Goal: Task Accomplishment & Management: Complete application form

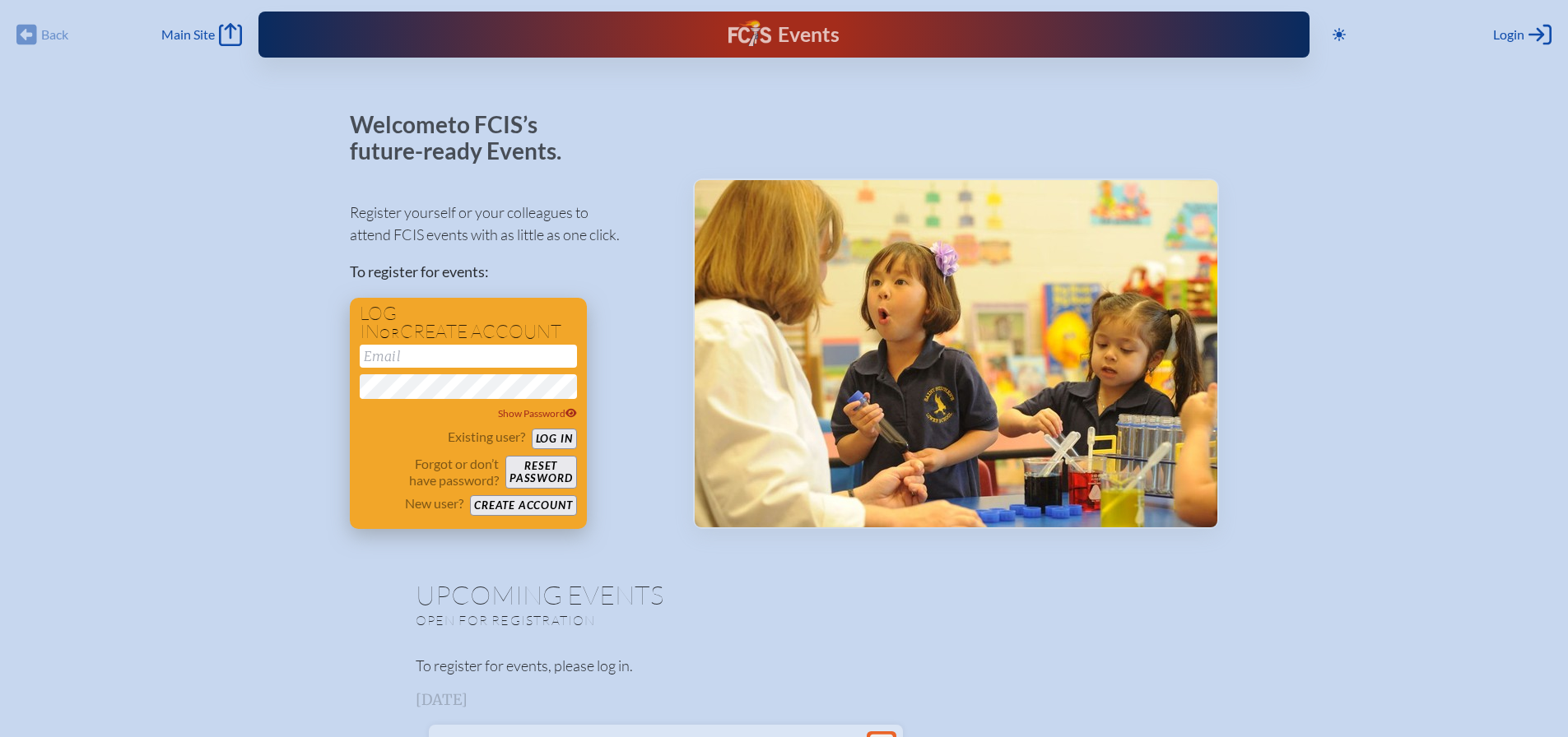
click at [535, 507] on button "Create account" at bounding box center [522, 506] width 106 height 21
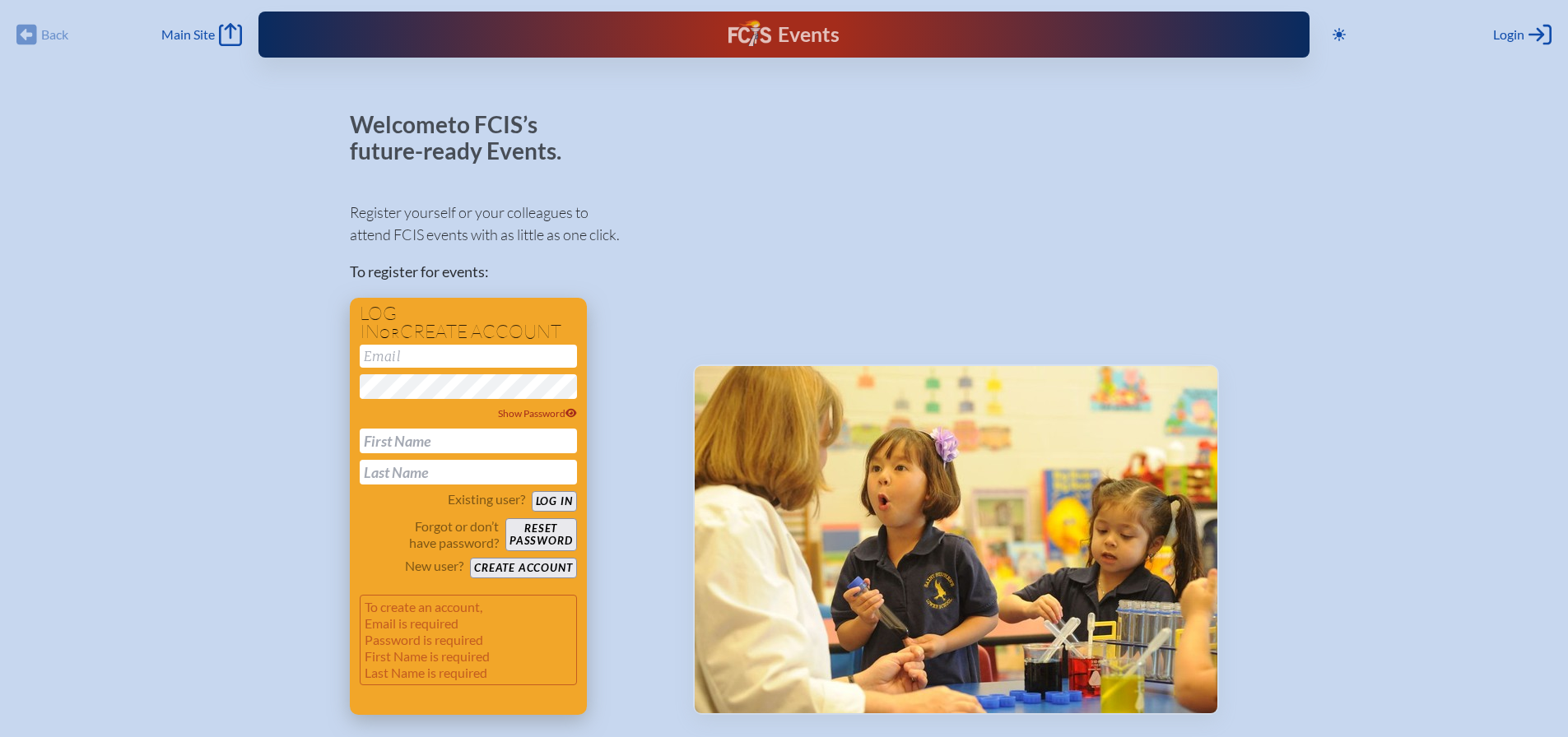
click at [459, 358] on input "email" at bounding box center [468, 356] width 217 height 23
type input "[PERSON_NAME][EMAIL_ADDRESS][PERSON_NAME][DOMAIN_NAME]"
type input "[PERSON_NAME]"
click at [531, 568] on button "Create account" at bounding box center [522, 568] width 106 height 21
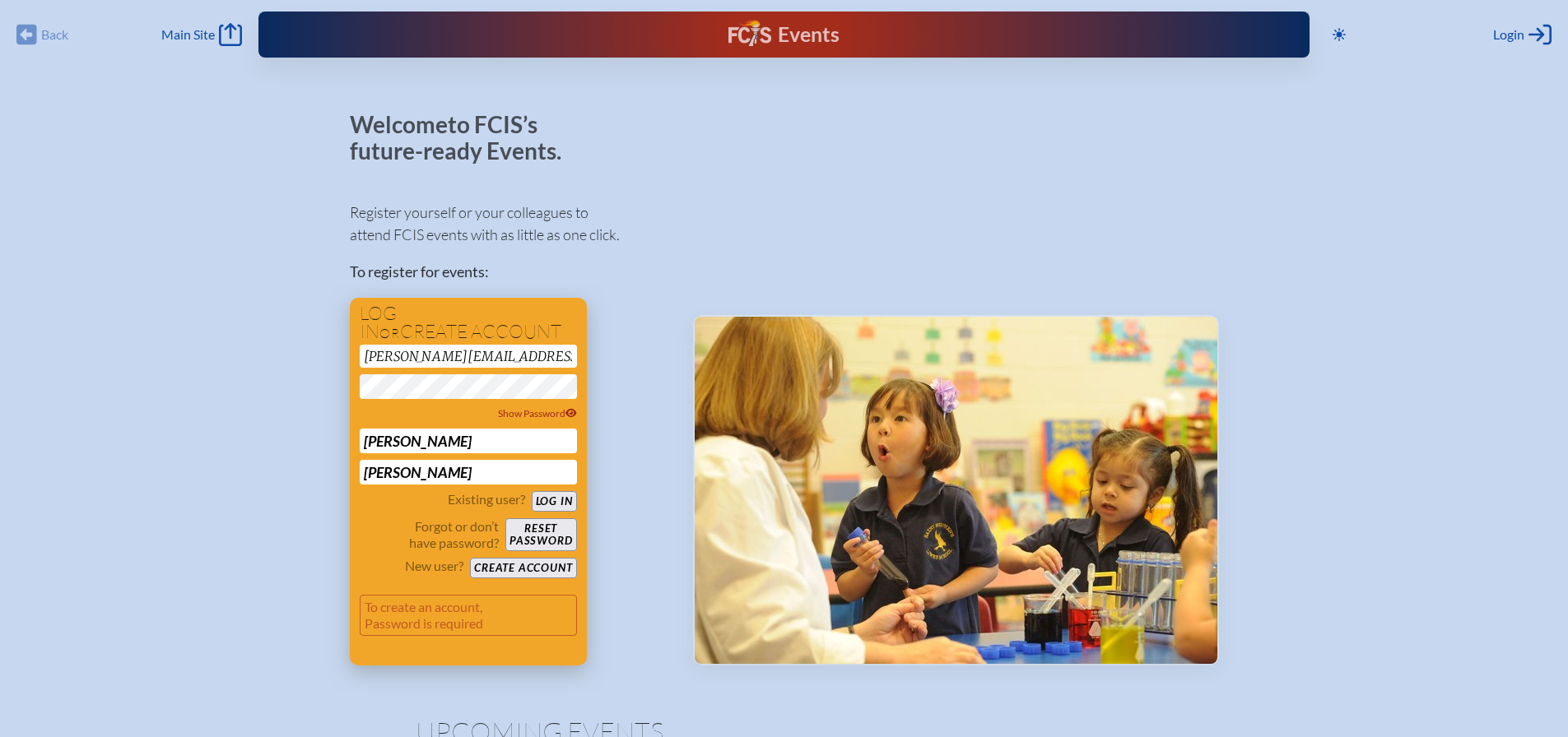
click at [535, 496] on button "Log in" at bounding box center [554, 502] width 46 height 21
click at [499, 563] on button "Create account" at bounding box center [522, 568] width 106 height 21
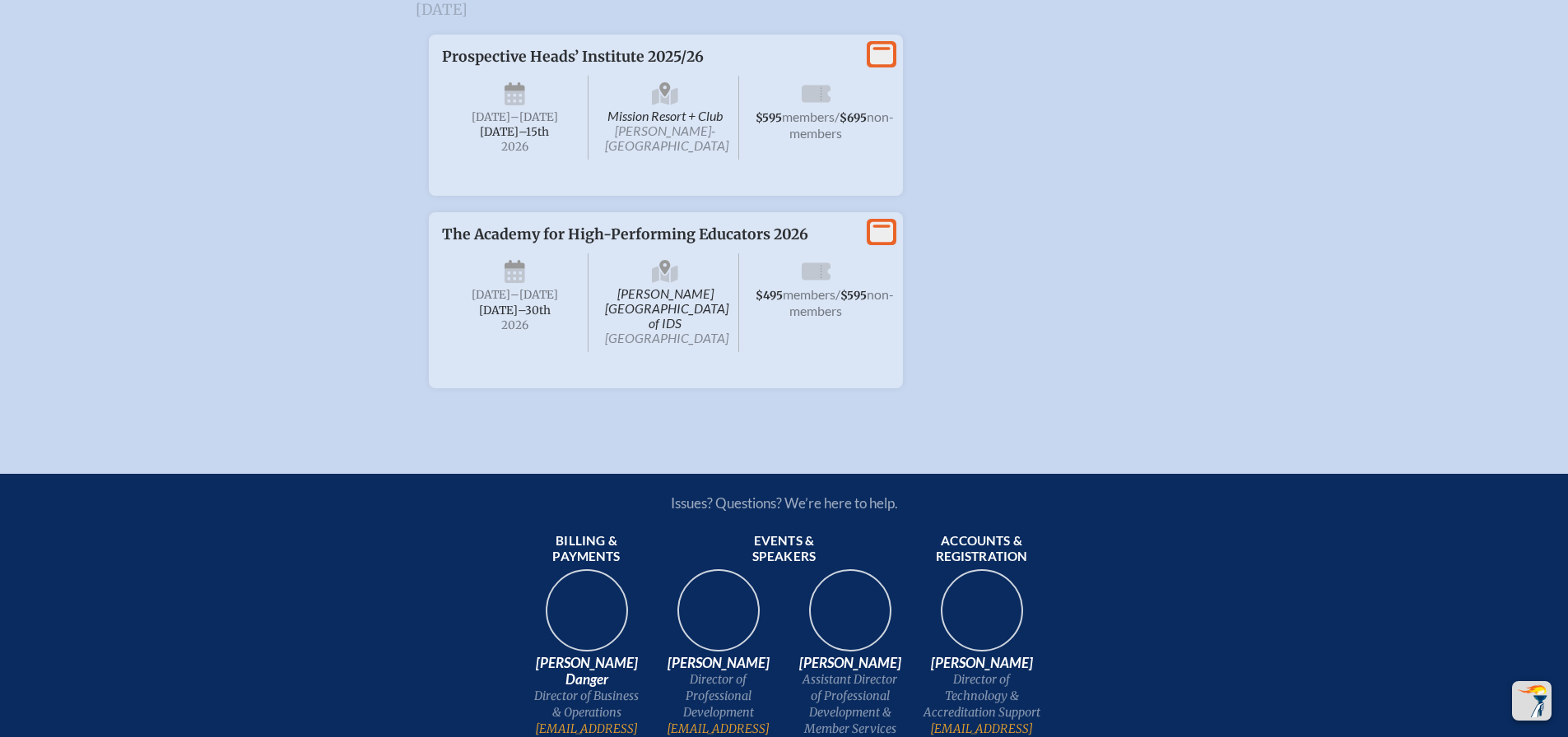
scroll to position [3128, 0]
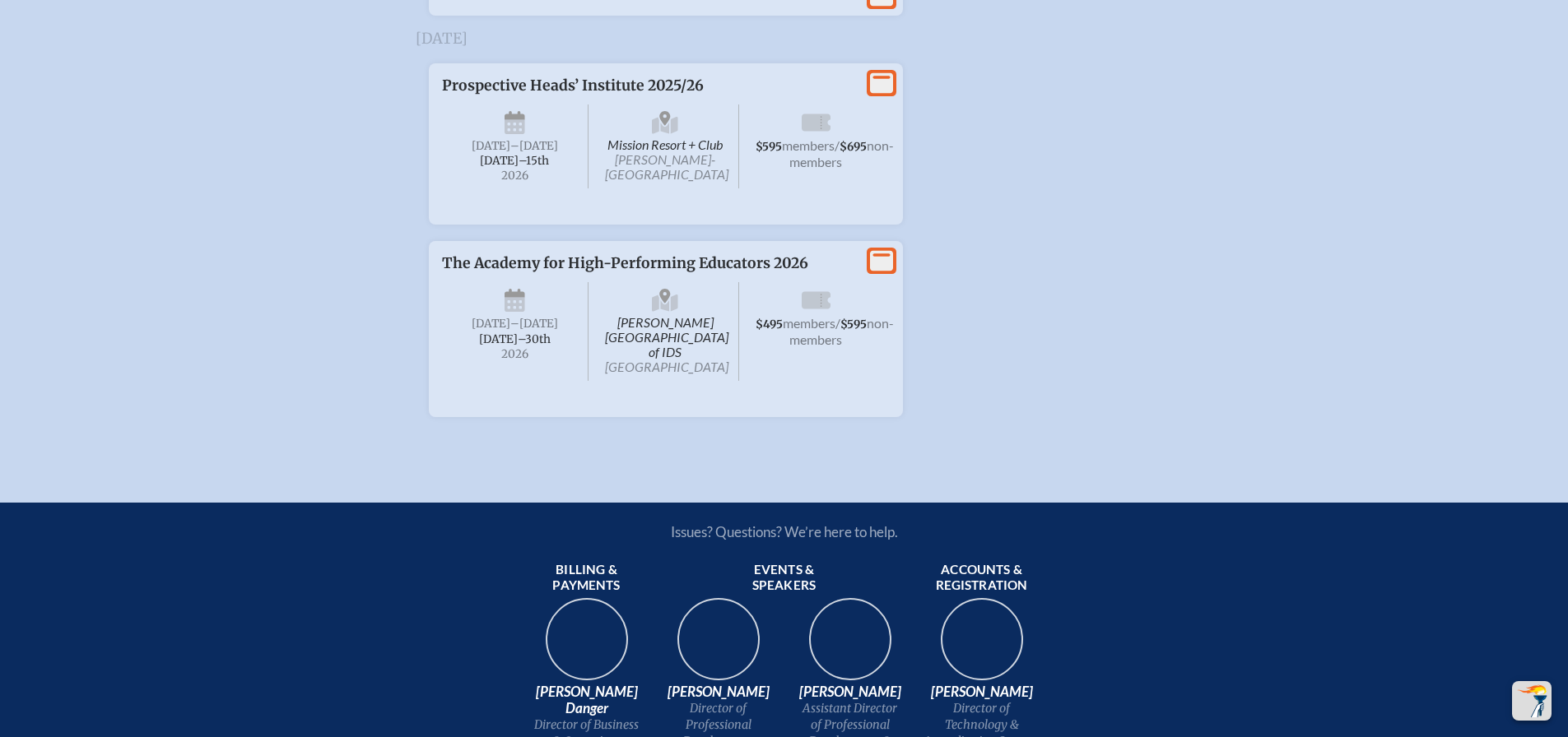
click at [886, 94] on icon "View More" at bounding box center [881, 82] width 23 height 23
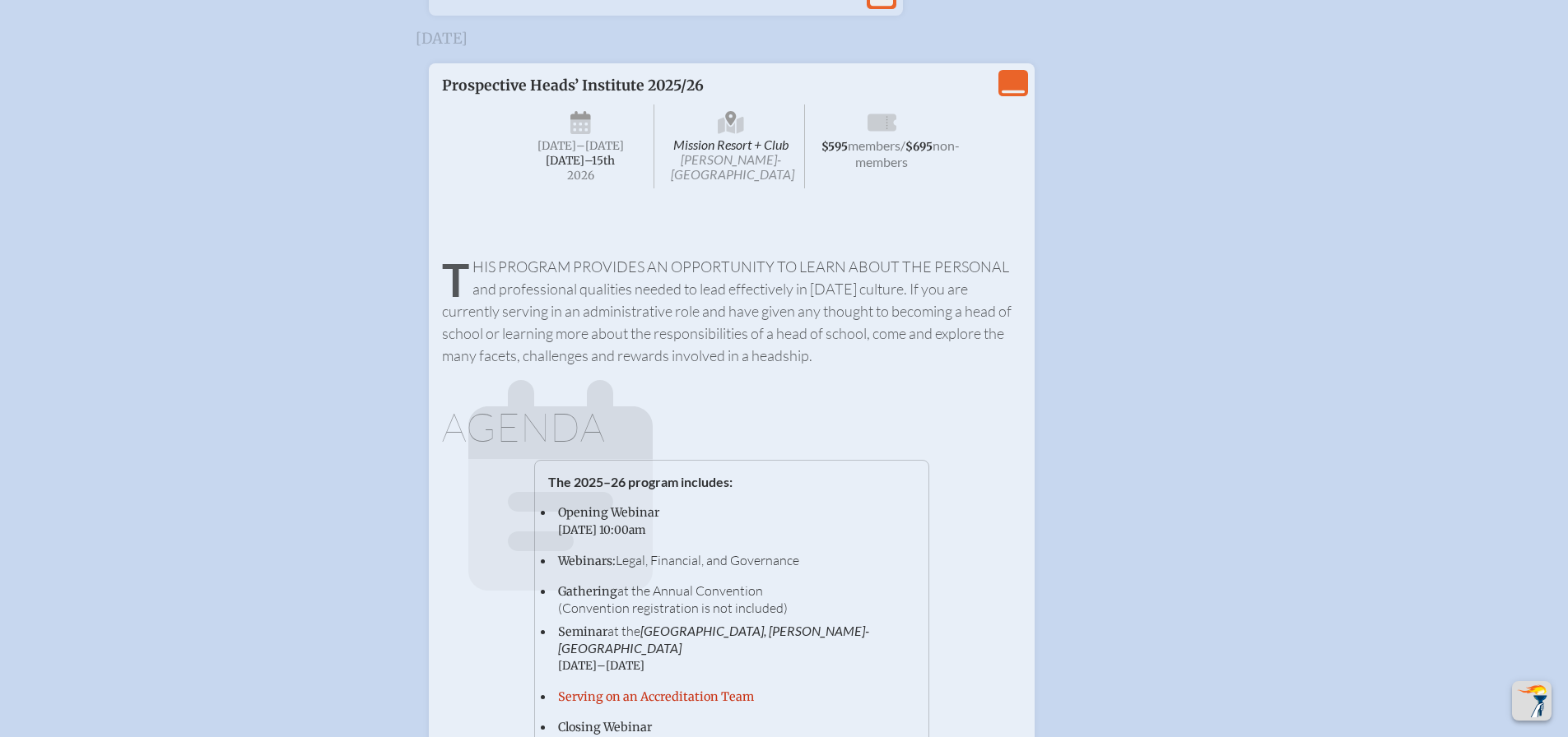
click at [1015, 94] on icon "View Less" at bounding box center [1012, 82] width 23 height 23
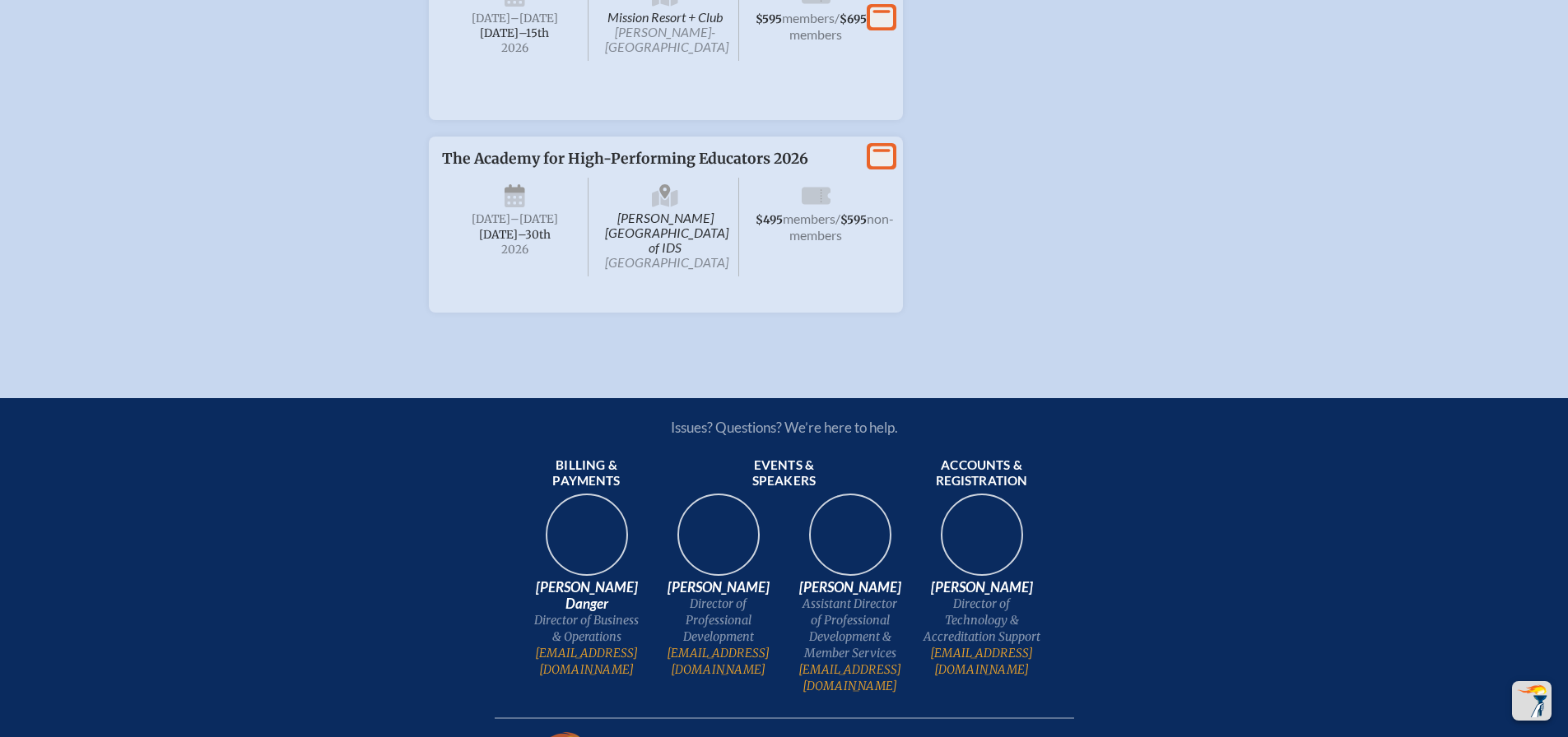
scroll to position [3273, 0]
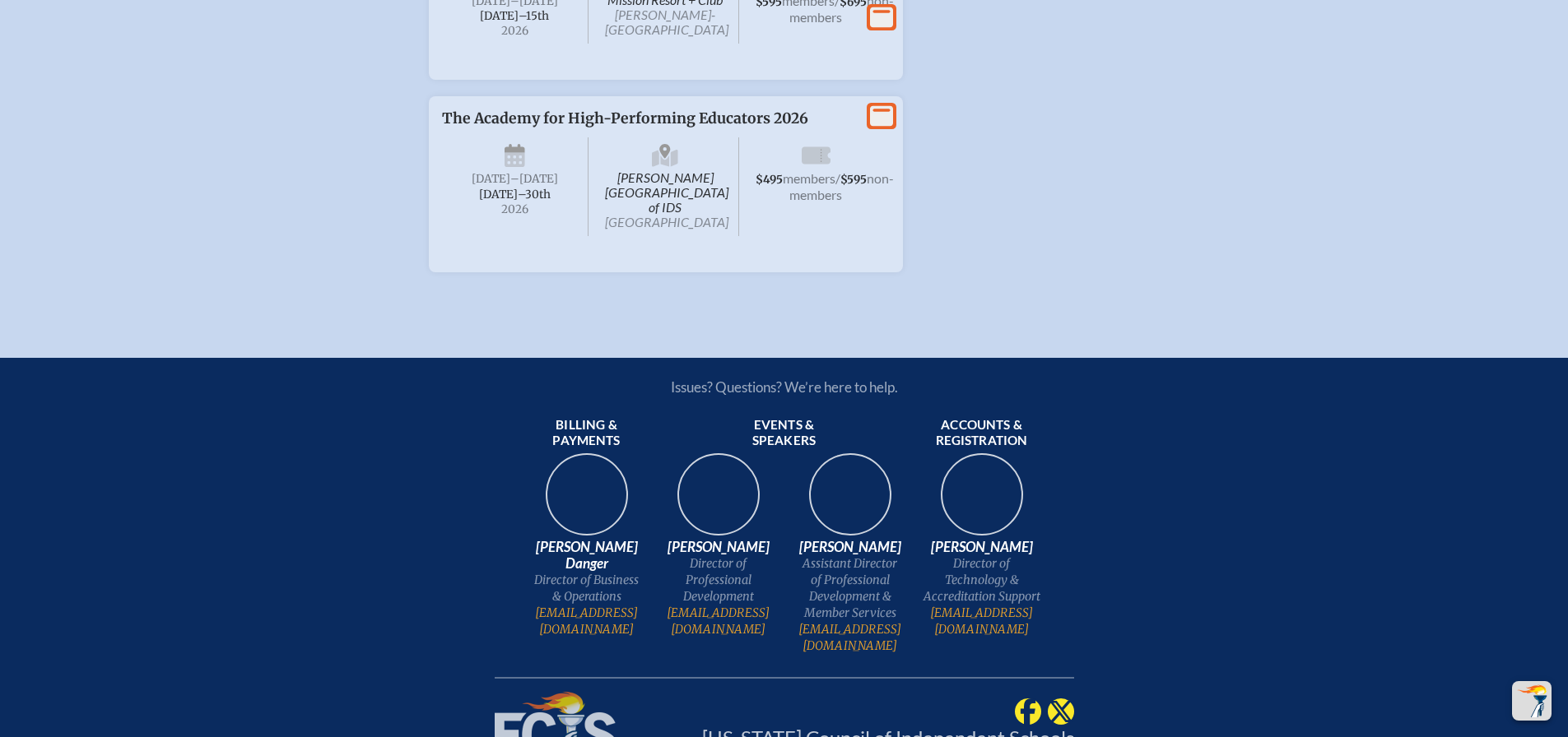
click at [882, 28] on icon at bounding box center [881, 17] width 23 height 21
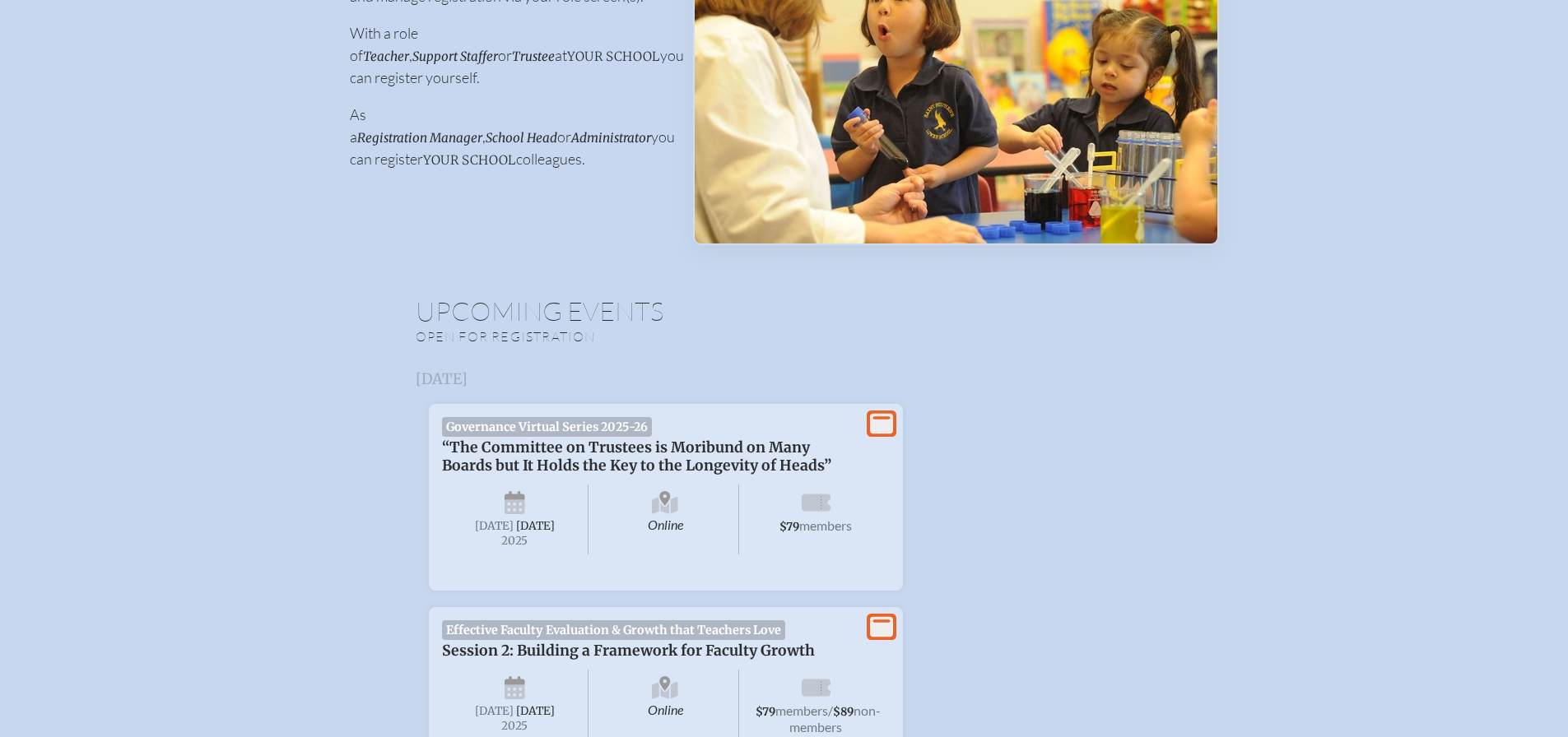
scroll to position [0, 0]
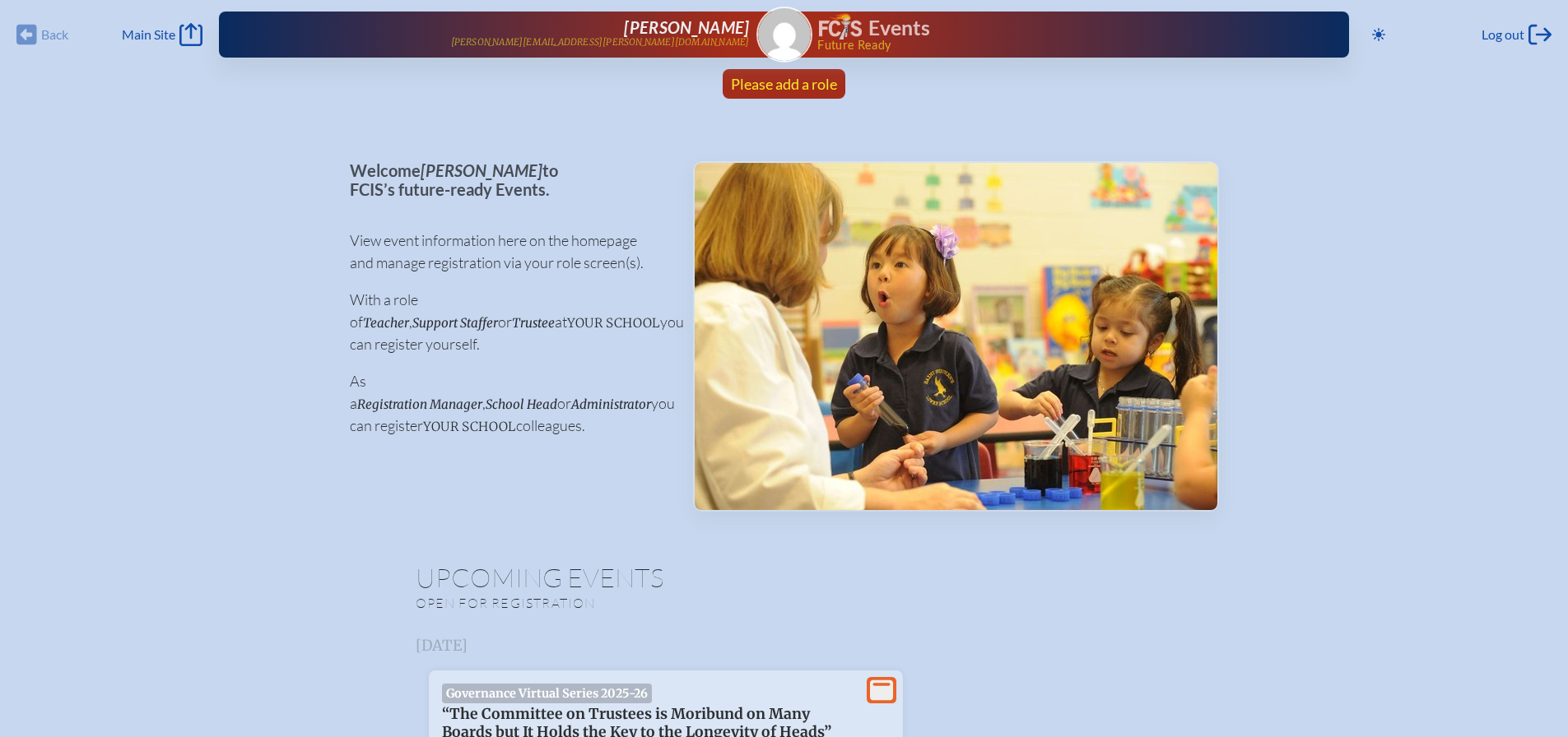
click at [804, 83] on span "Please add a role" at bounding box center [784, 83] width 106 height 18
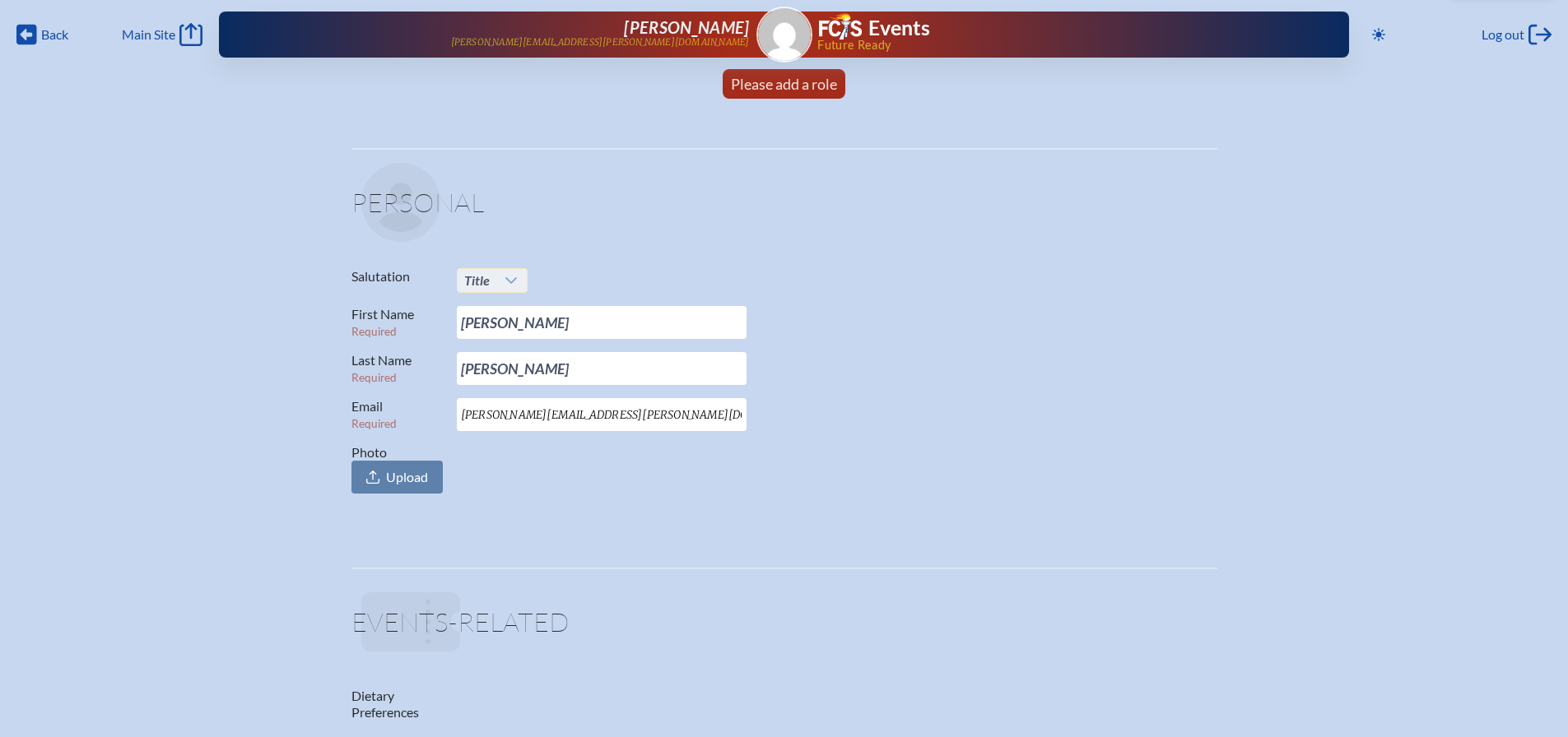
click at [506, 278] on icon at bounding box center [511, 280] width 12 height 7
click at [506, 307] on li "Mr." at bounding box center [492, 311] width 71 height 23
click at [599, 487] on p "Photo Upload" at bounding box center [778, 469] width 852 height 50
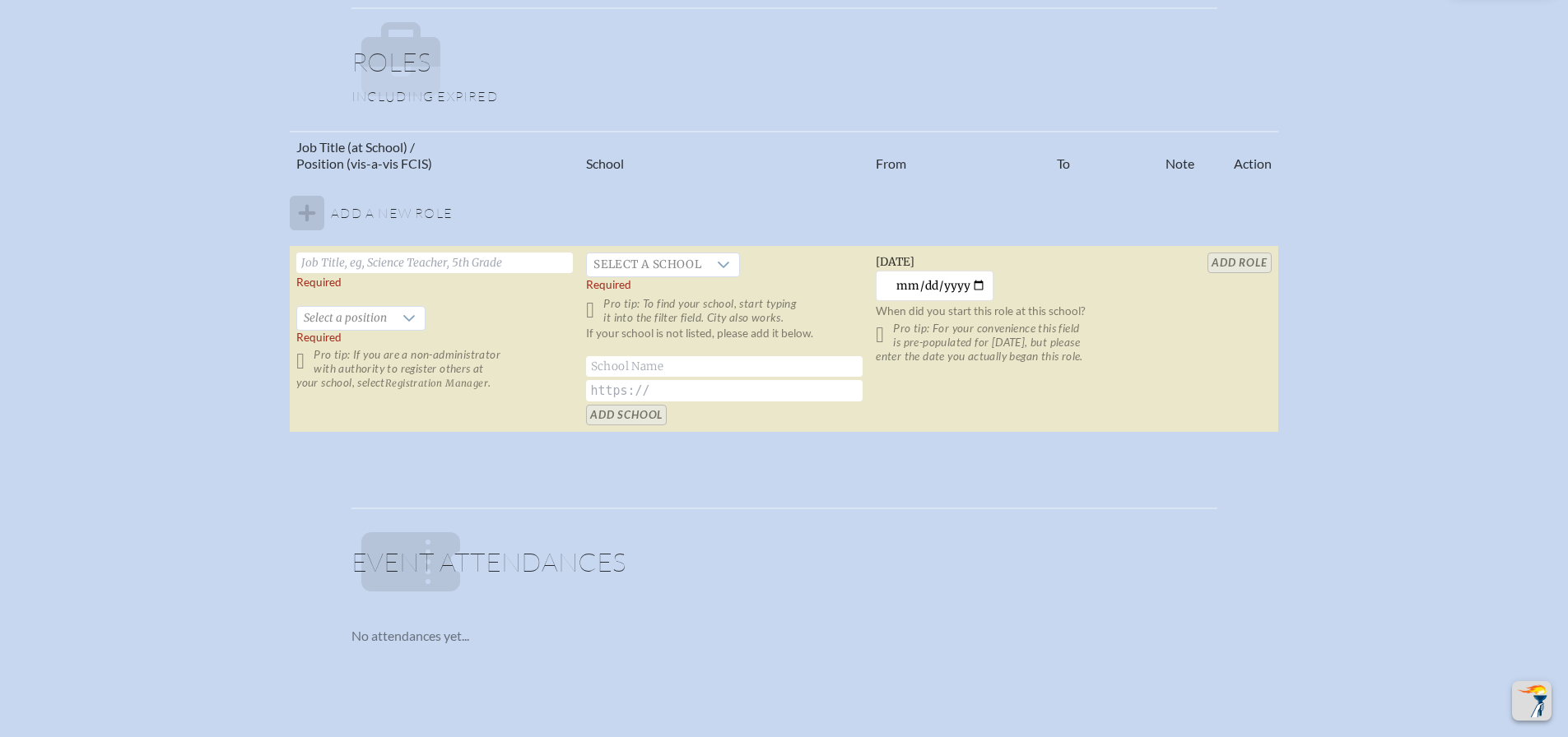
scroll to position [987, 0]
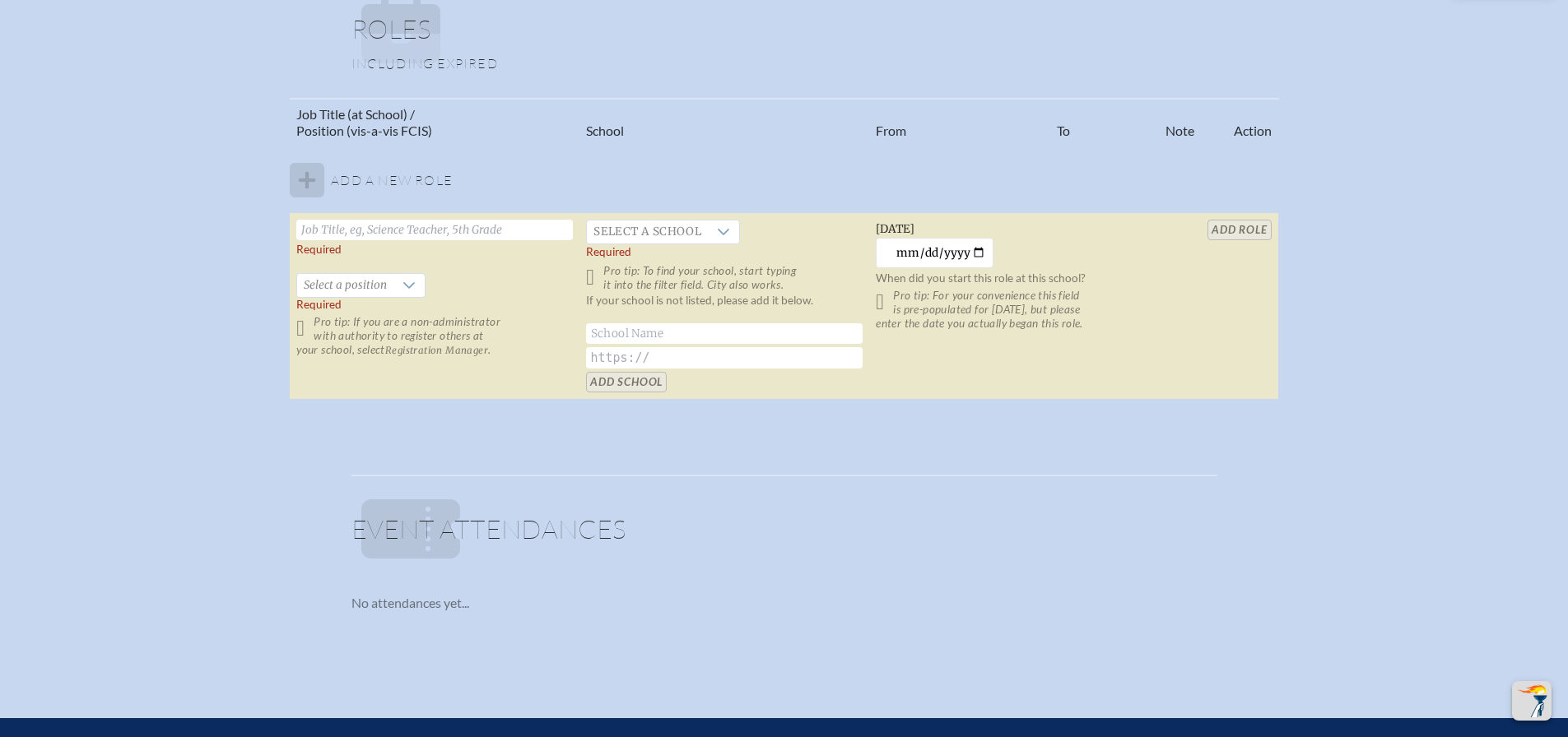
click at [503, 235] on input "text" at bounding box center [434, 229] width 276 height 21
type input "h"
type input "Head of School"
click at [408, 277] on div at bounding box center [408, 285] width 31 height 23
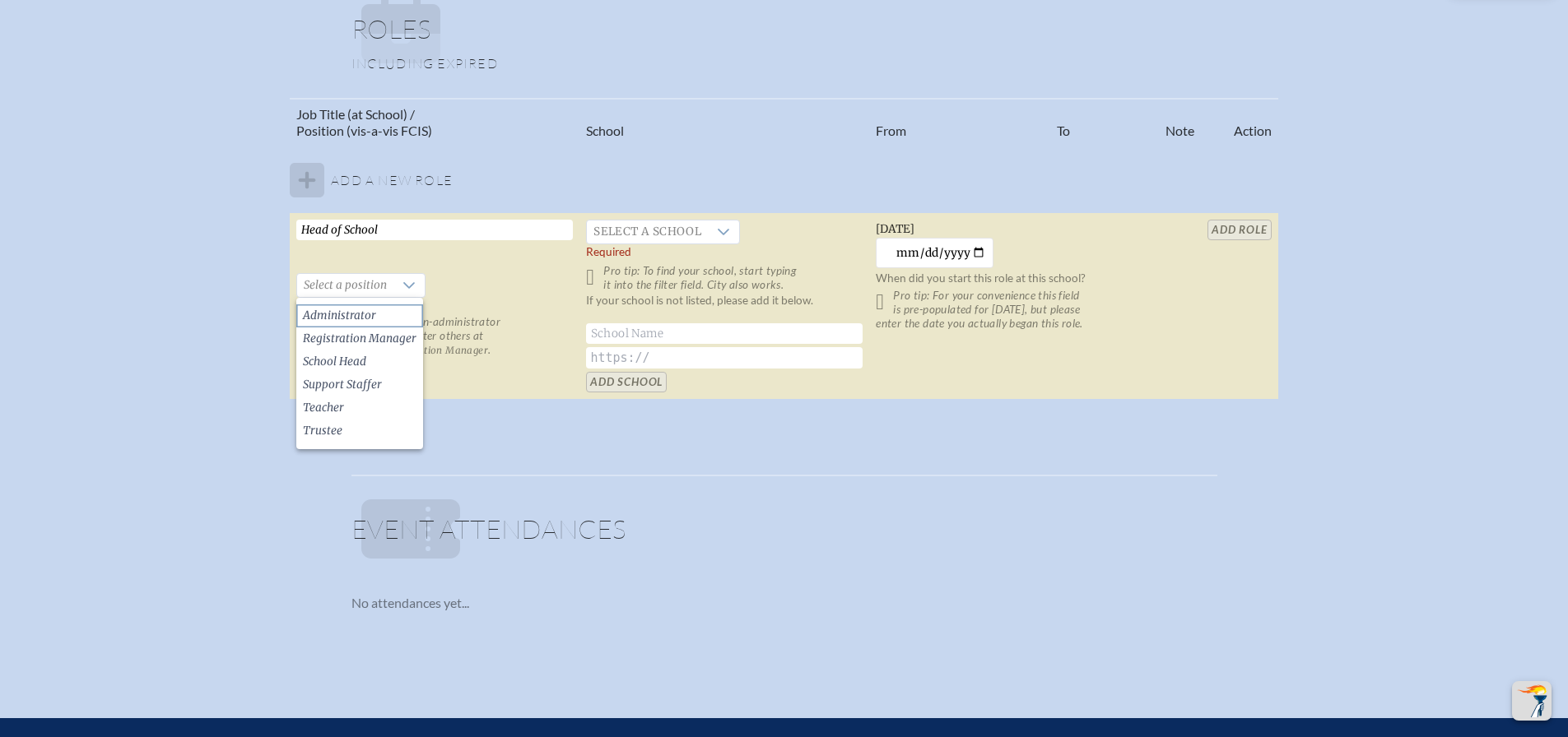
click at [401, 320] on li "Administrator" at bounding box center [359, 316] width 127 height 23
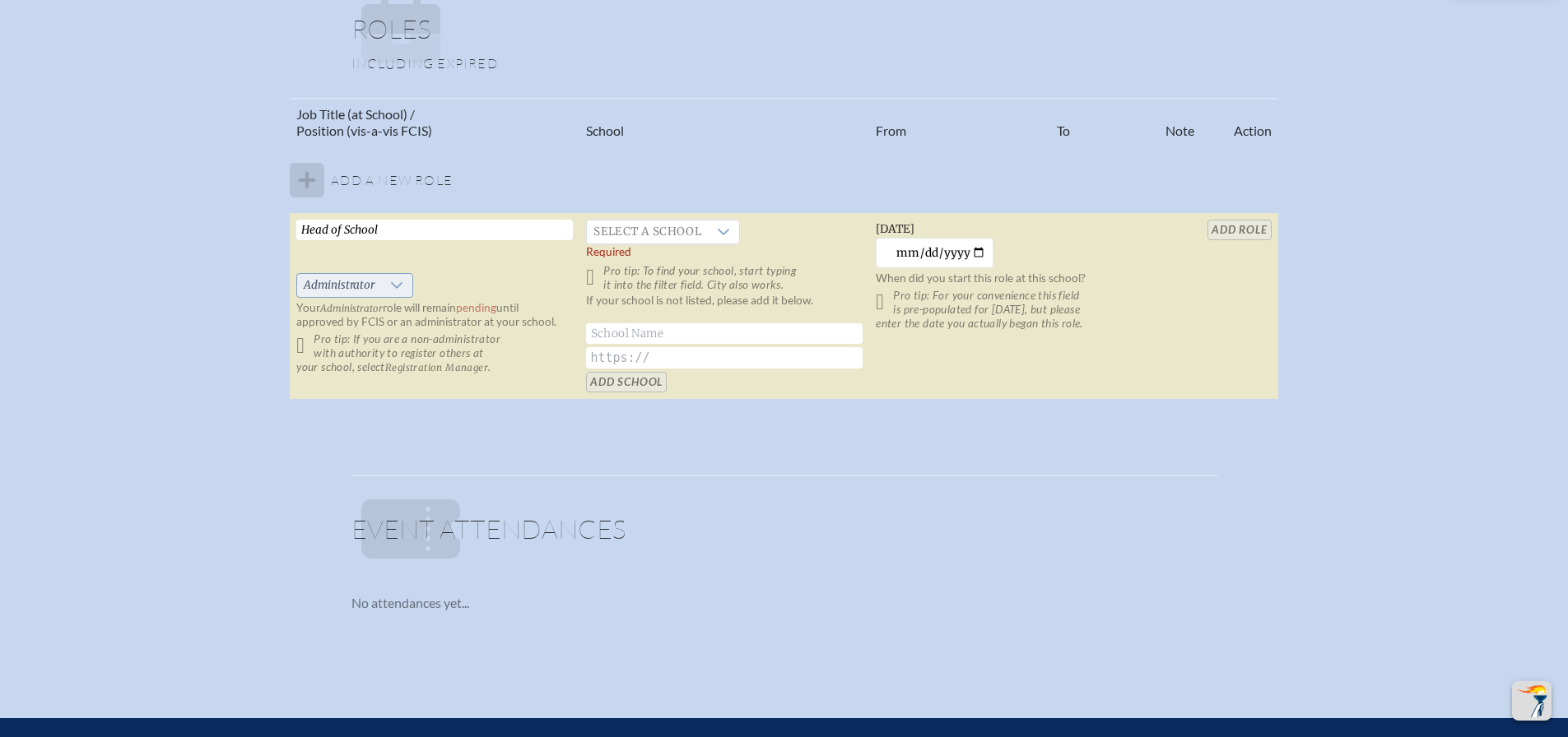
click at [393, 285] on icon at bounding box center [397, 285] width 12 height 7
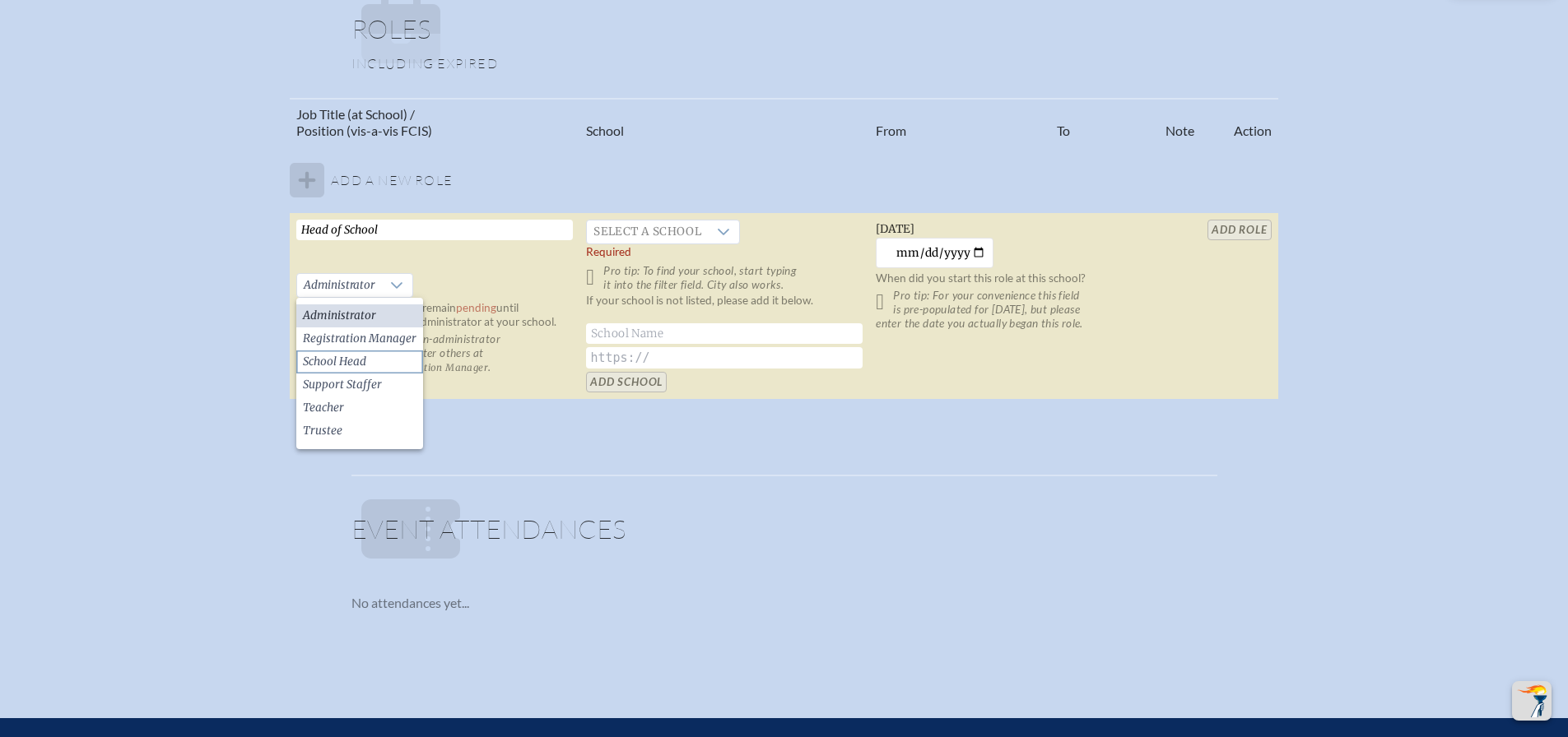
click at [380, 360] on li "School Head" at bounding box center [359, 362] width 127 height 23
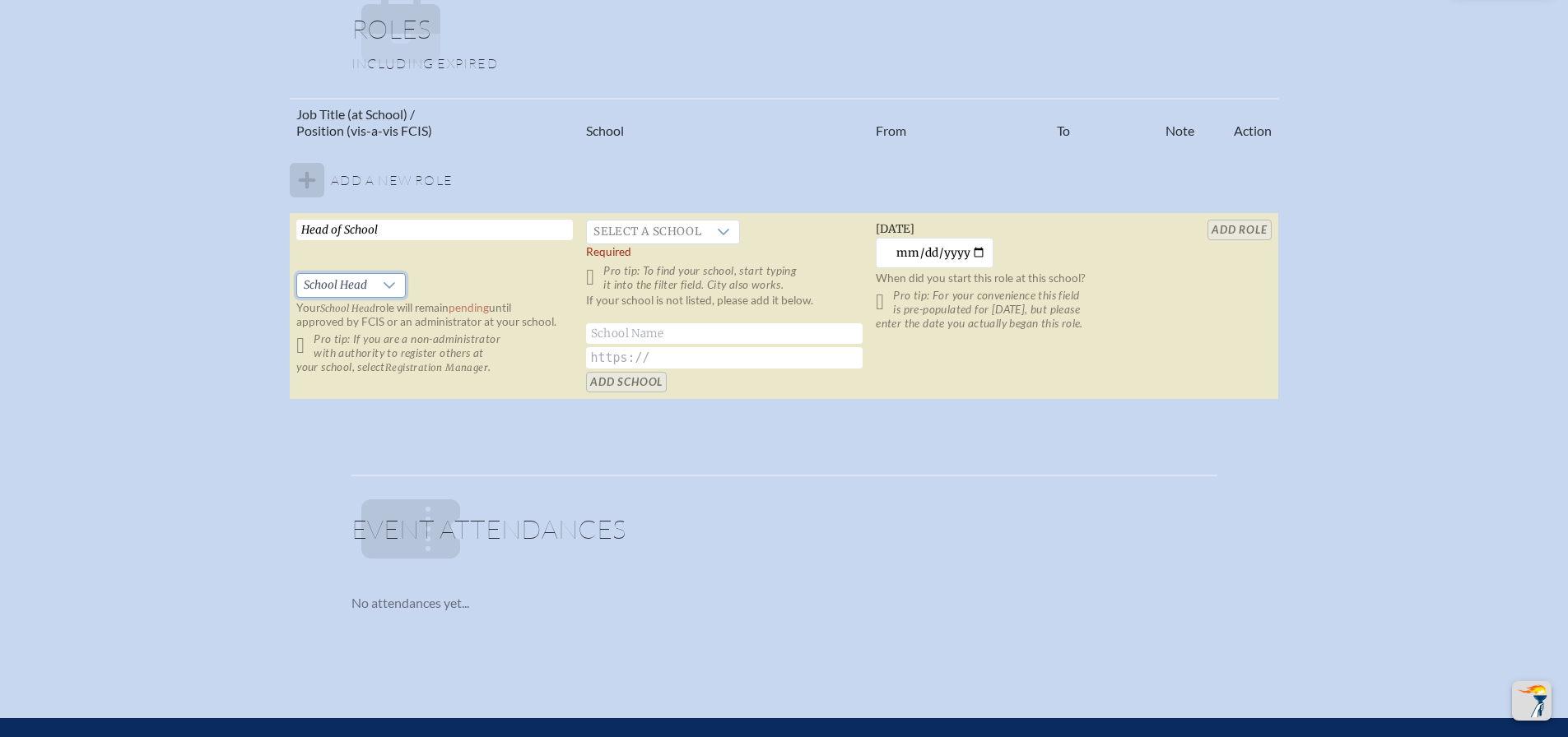
click at [398, 227] on input "Head of School" at bounding box center [434, 229] width 276 height 21
drag, startPoint x: 398, startPoint y: 227, endPoint x: 304, endPoint y: 231, distance: 94.1
click at [304, 231] on input "Head of School" at bounding box center [434, 229] width 276 height 21
click at [362, 231] on input "text" at bounding box center [434, 229] width 276 height 21
type input "HOS"
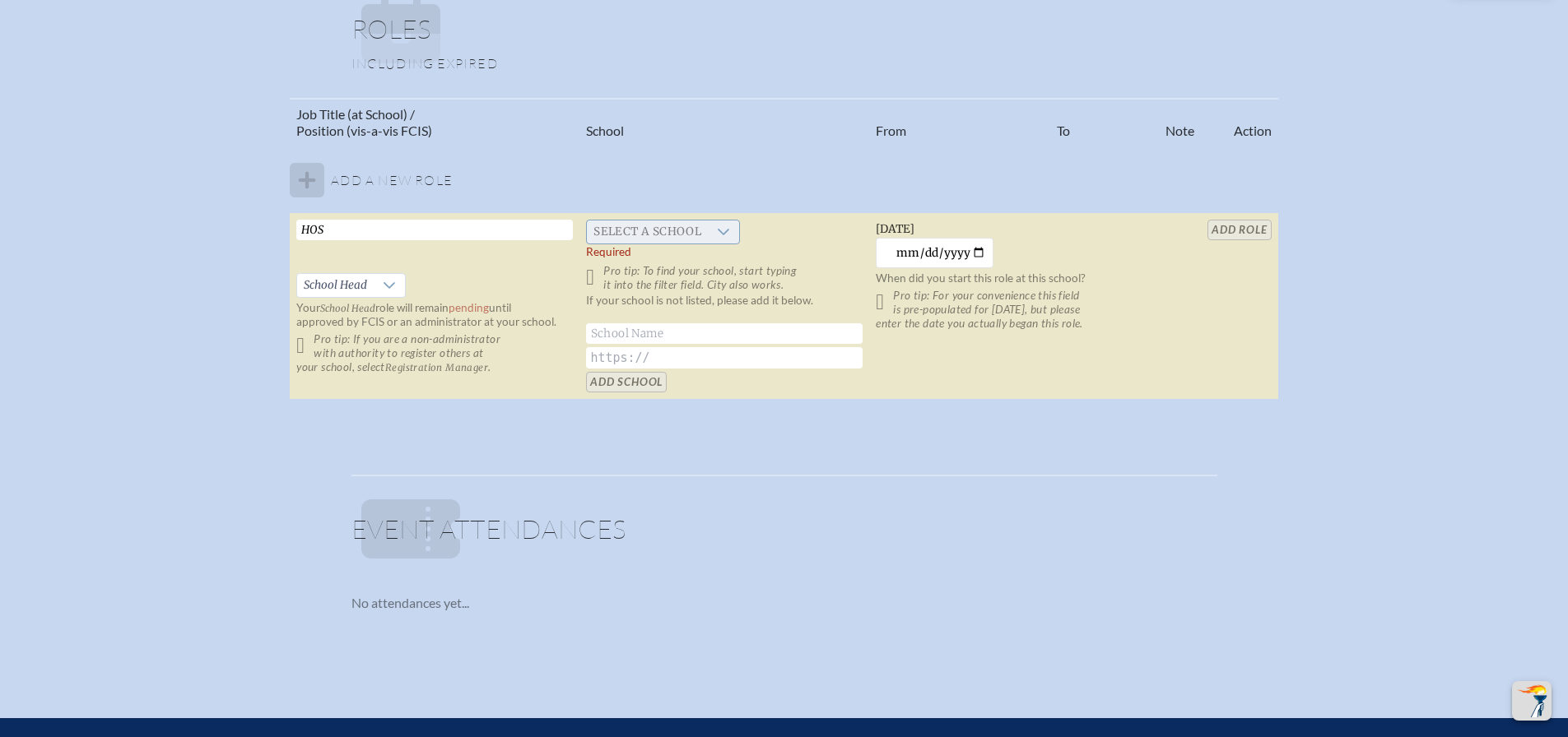
click at [723, 225] on icon at bounding box center [723, 231] width 13 height 13
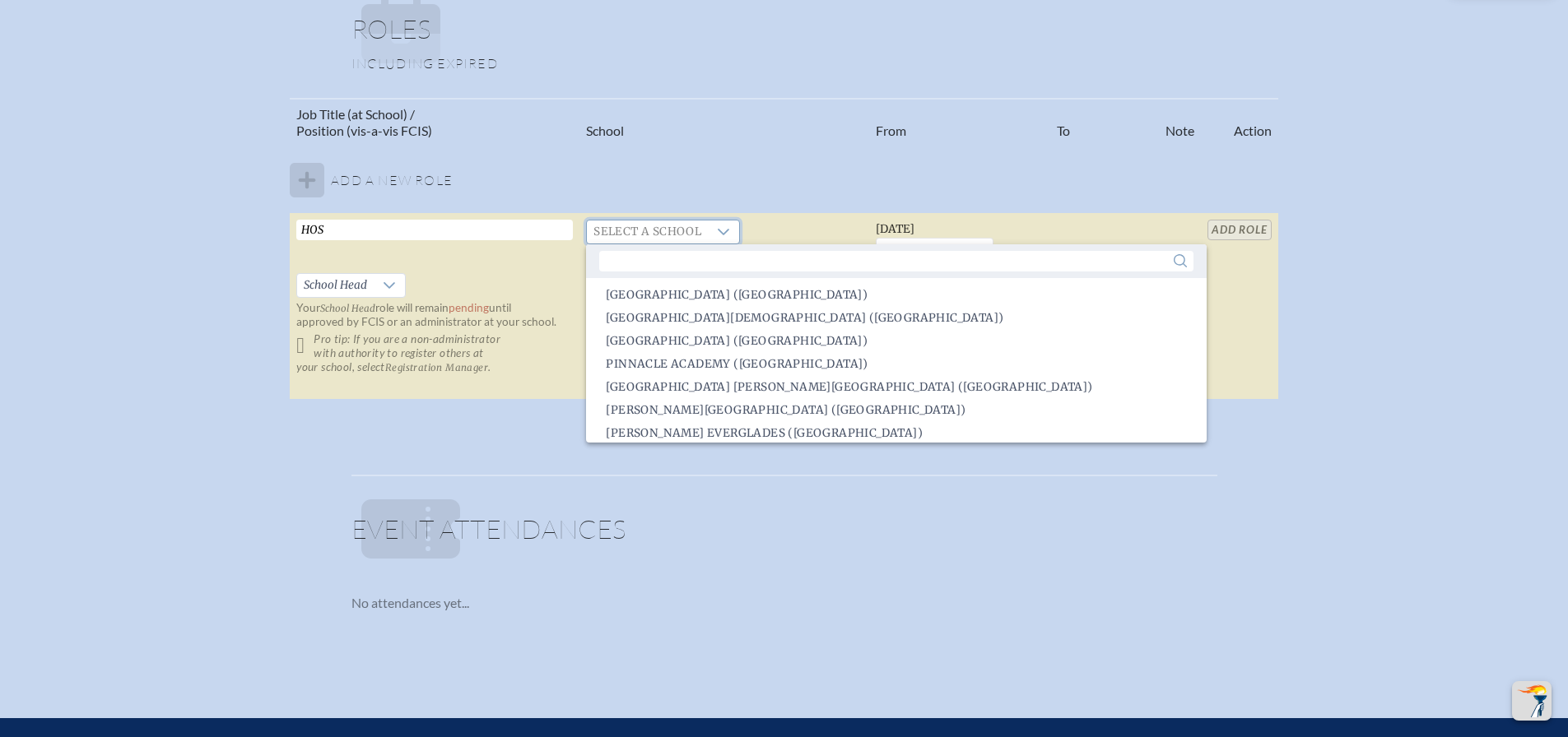
scroll to position [2304, 0]
click at [759, 232] on td "Select a school Required Pro tip: To find your school, start typing it into the…" at bounding box center [724, 307] width 290 height 187
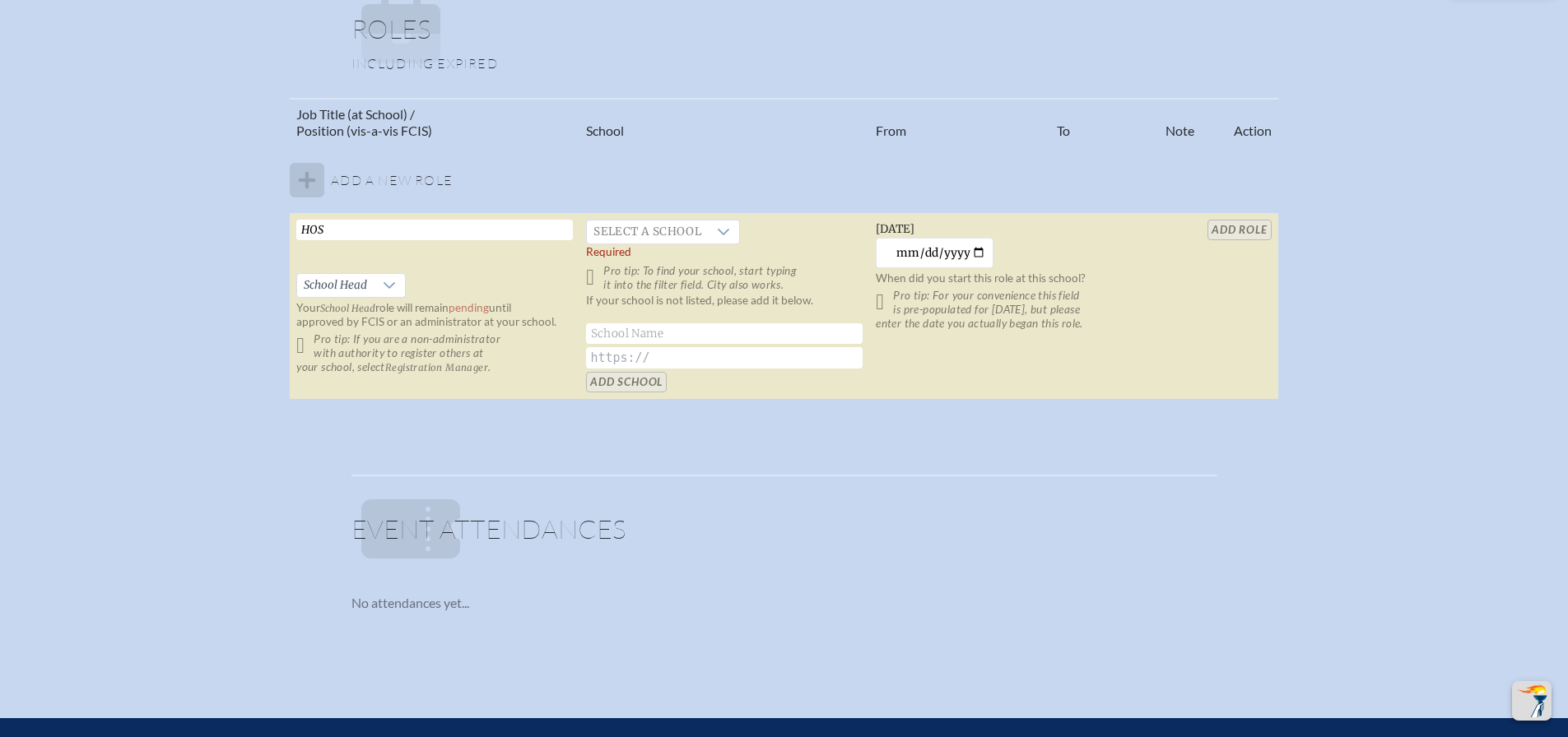
click at [623, 337] on input "text" at bounding box center [724, 334] width 276 height 21
type input "[GEOGRAPHIC_DATA][DEMOGRAPHIC_DATA]"
click at [661, 358] on input "text" at bounding box center [724, 359] width 276 height 22
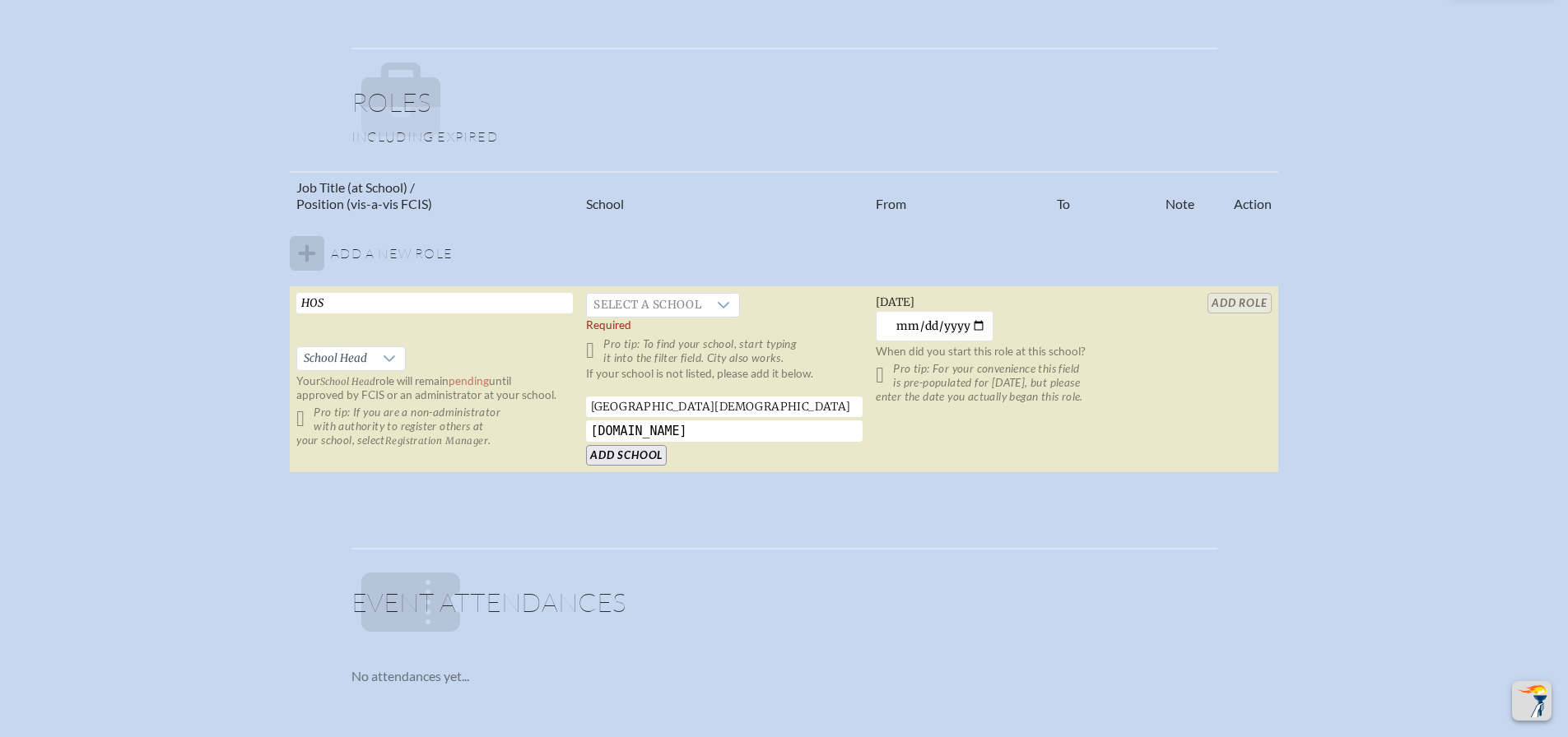
scroll to position [823, 0]
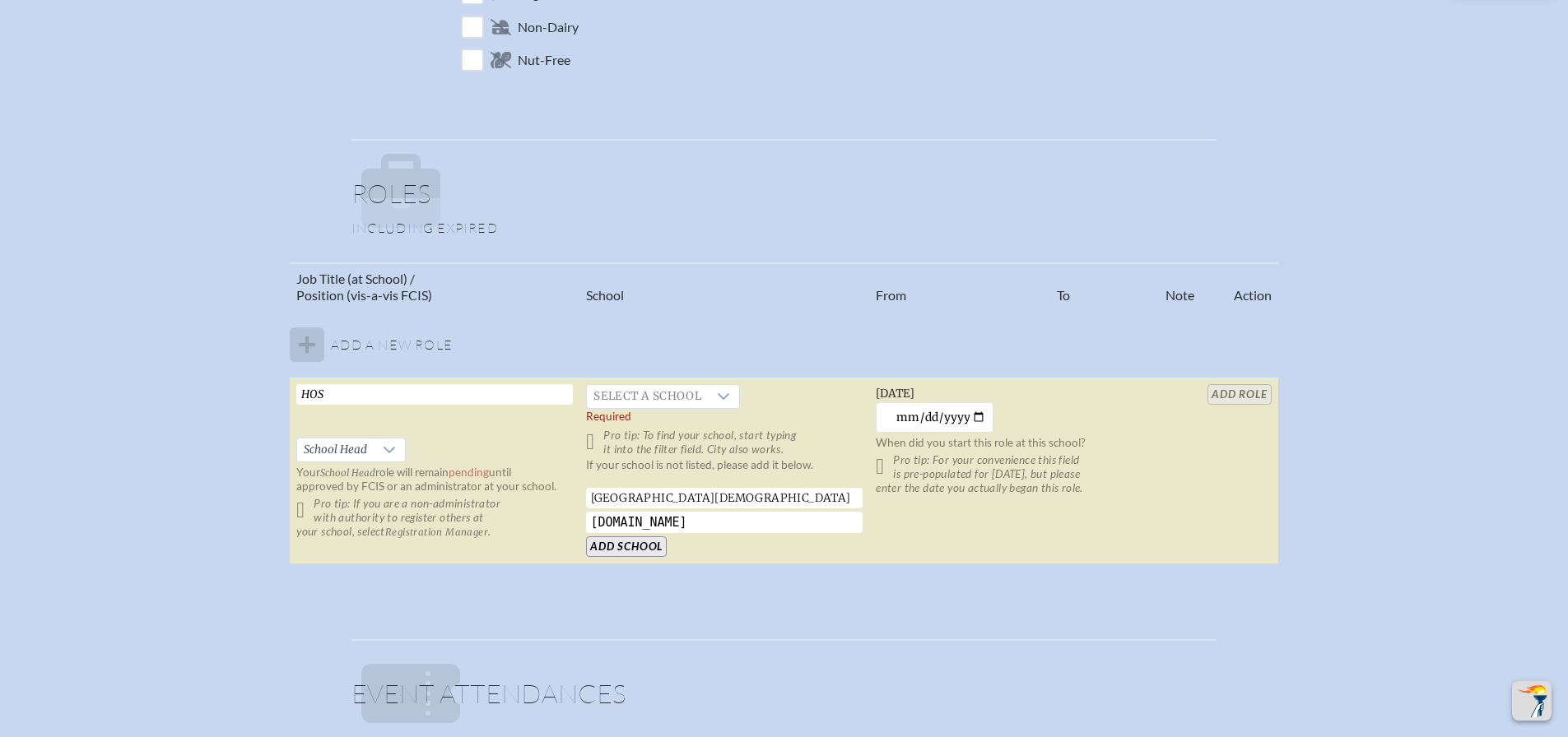
type input "[DOMAIN_NAME]"
click at [612, 545] on input "Add School" at bounding box center [626, 546] width 80 height 21
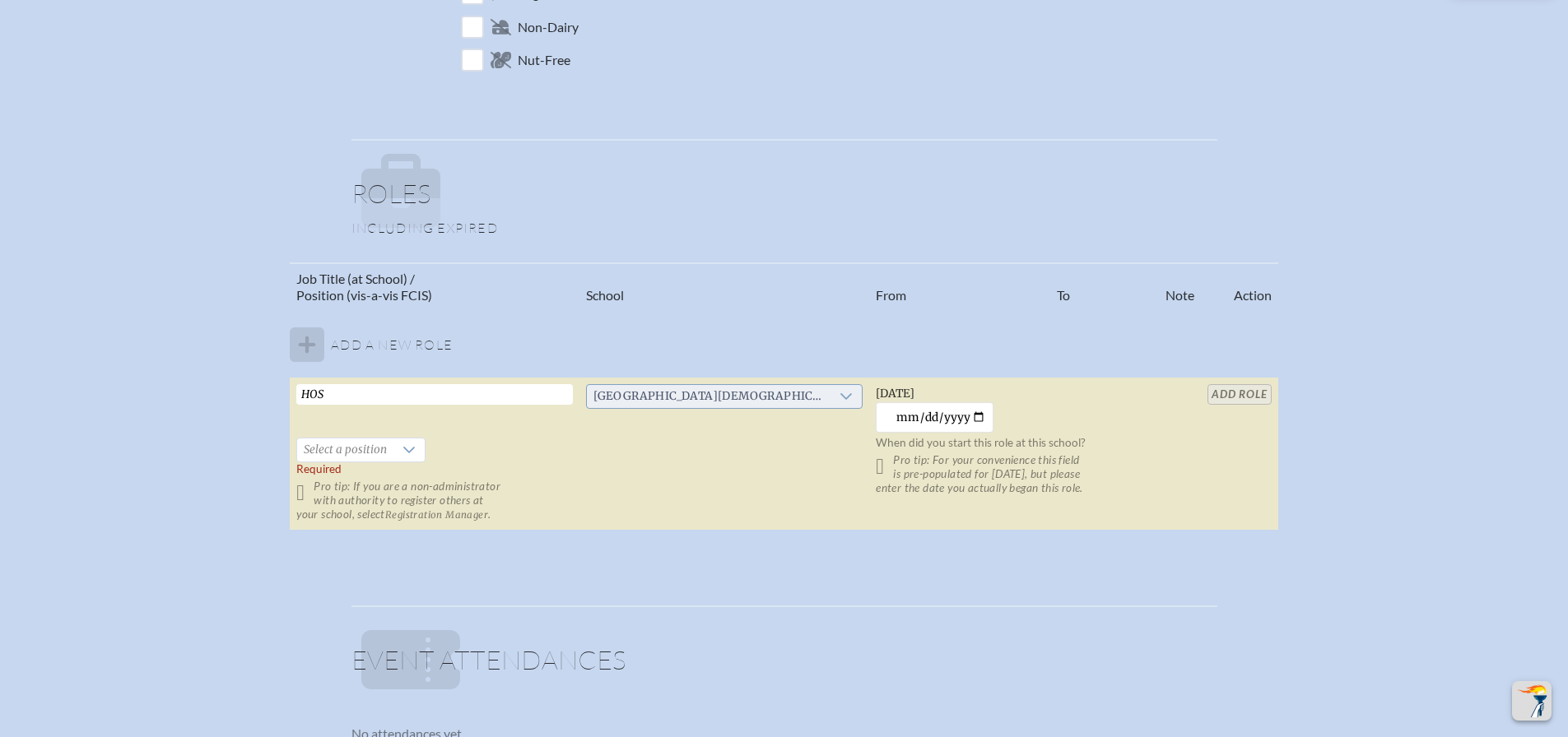
click at [839, 397] on icon at bounding box center [845, 396] width 13 height 13
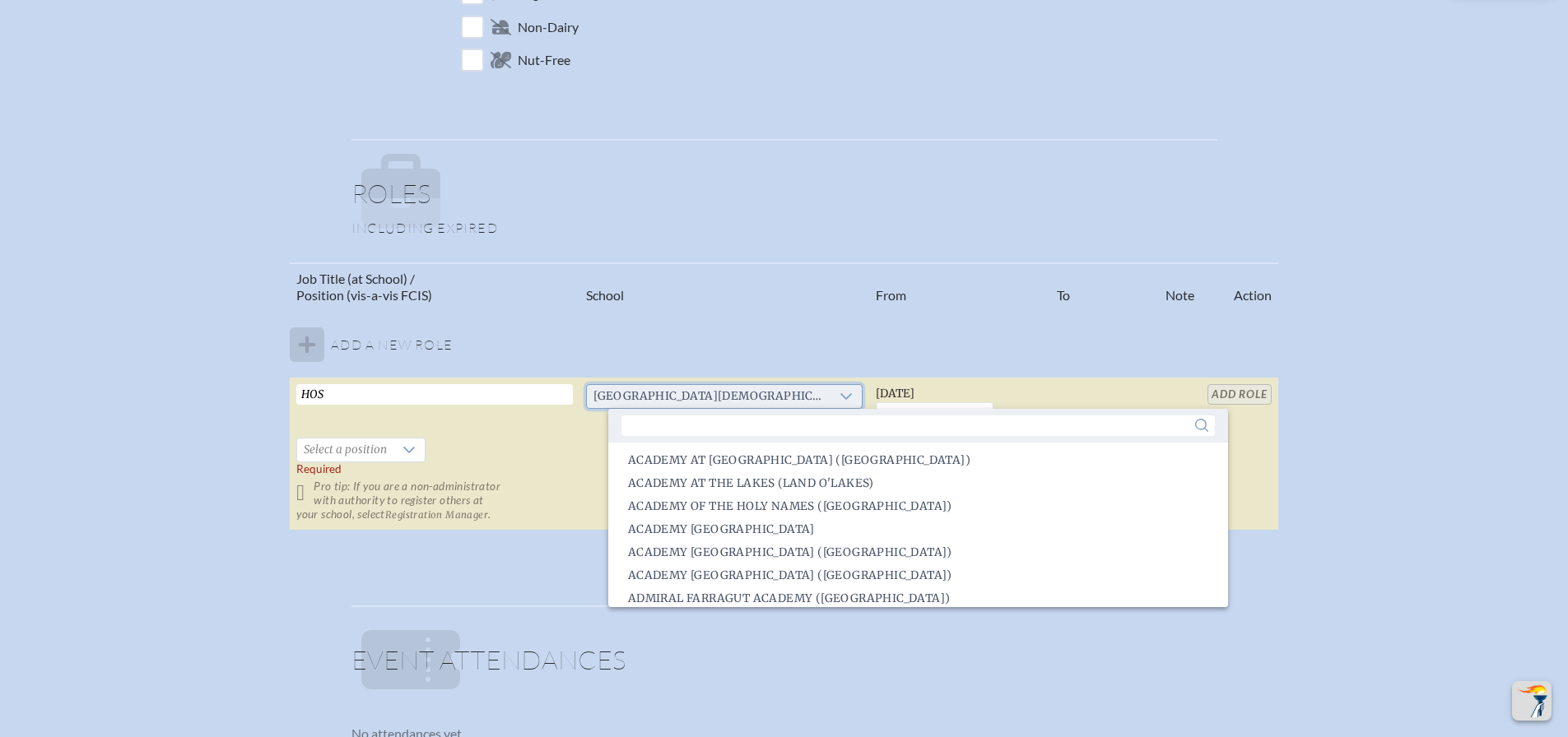
scroll to position [2193, 0]
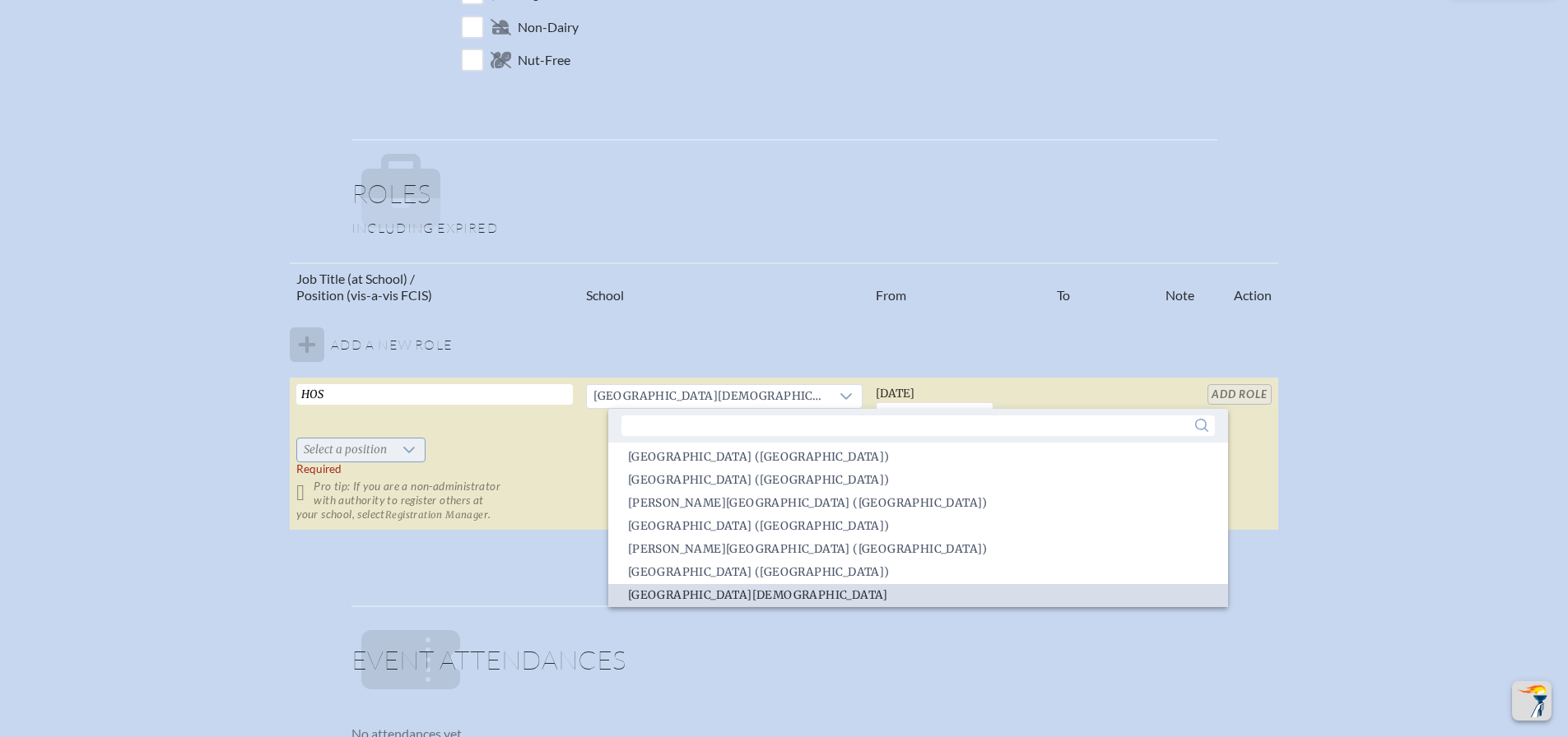
click at [425, 447] on div at bounding box center [408, 450] width 31 height 23
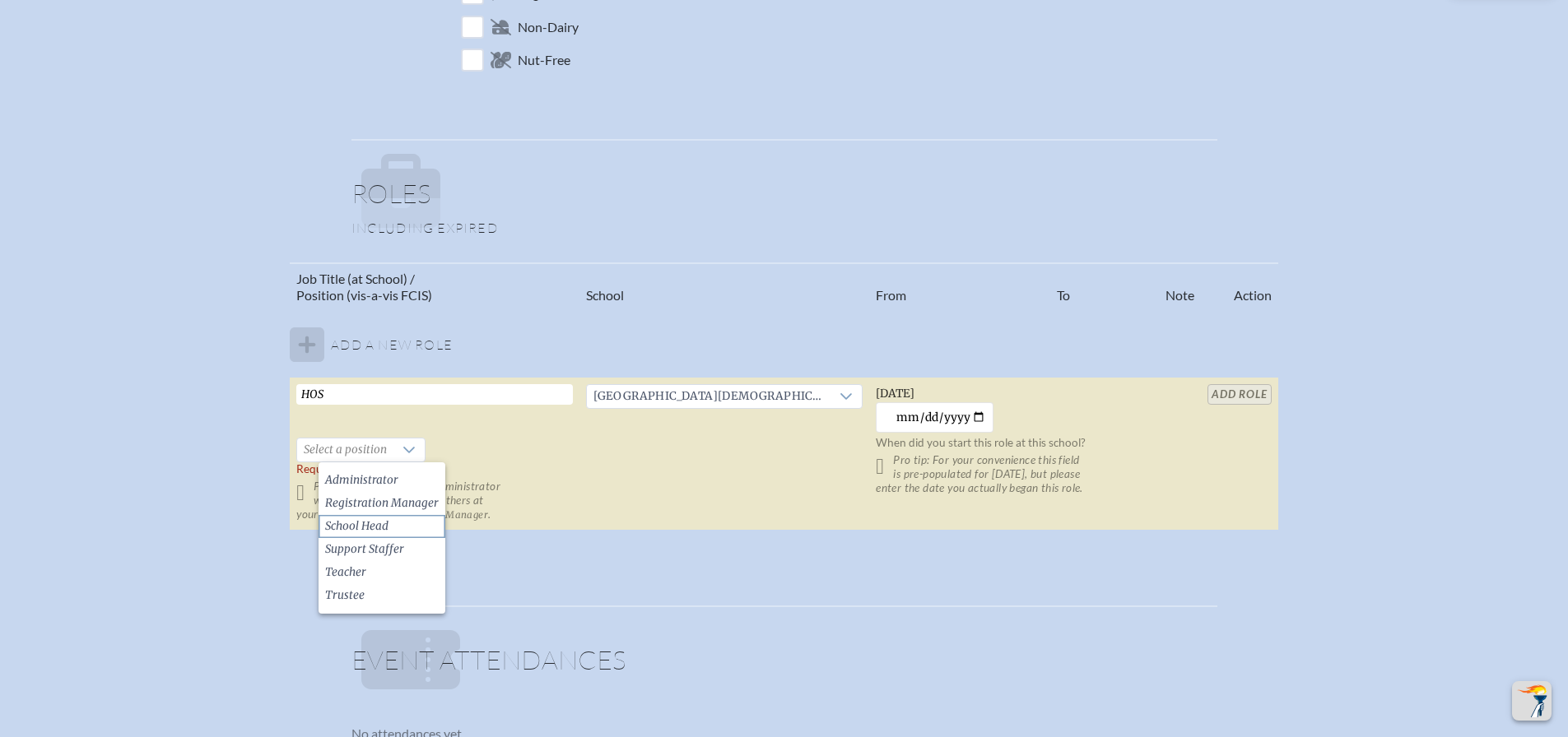
click at [401, 521] on li "School Head" at bounding box center [382, 526] width 127 height 23
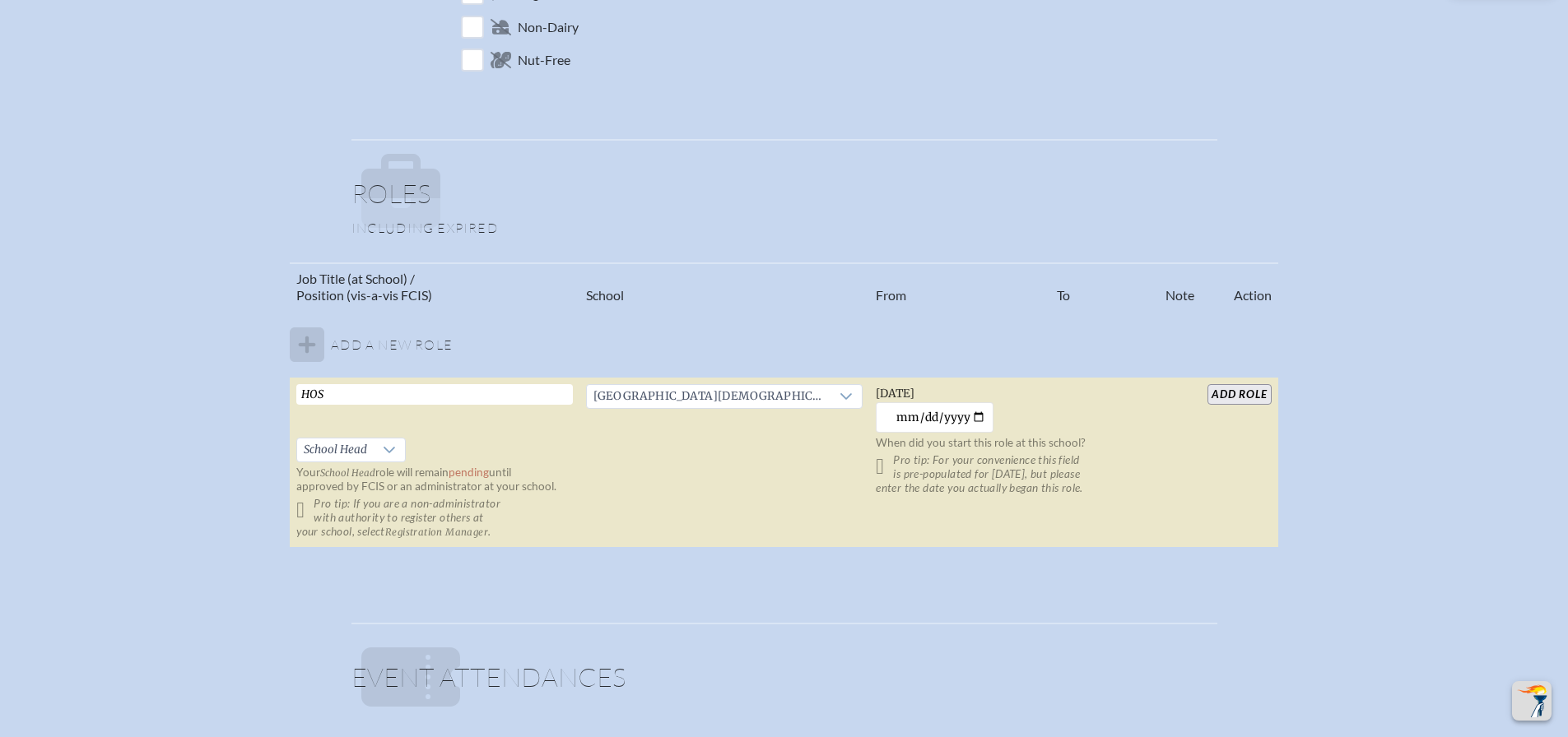
click at [321, 508] on p "Pro tip: If you are a non-administrator with authority to register others at yo…" at bounding box center [434, 518] width 276 height 42
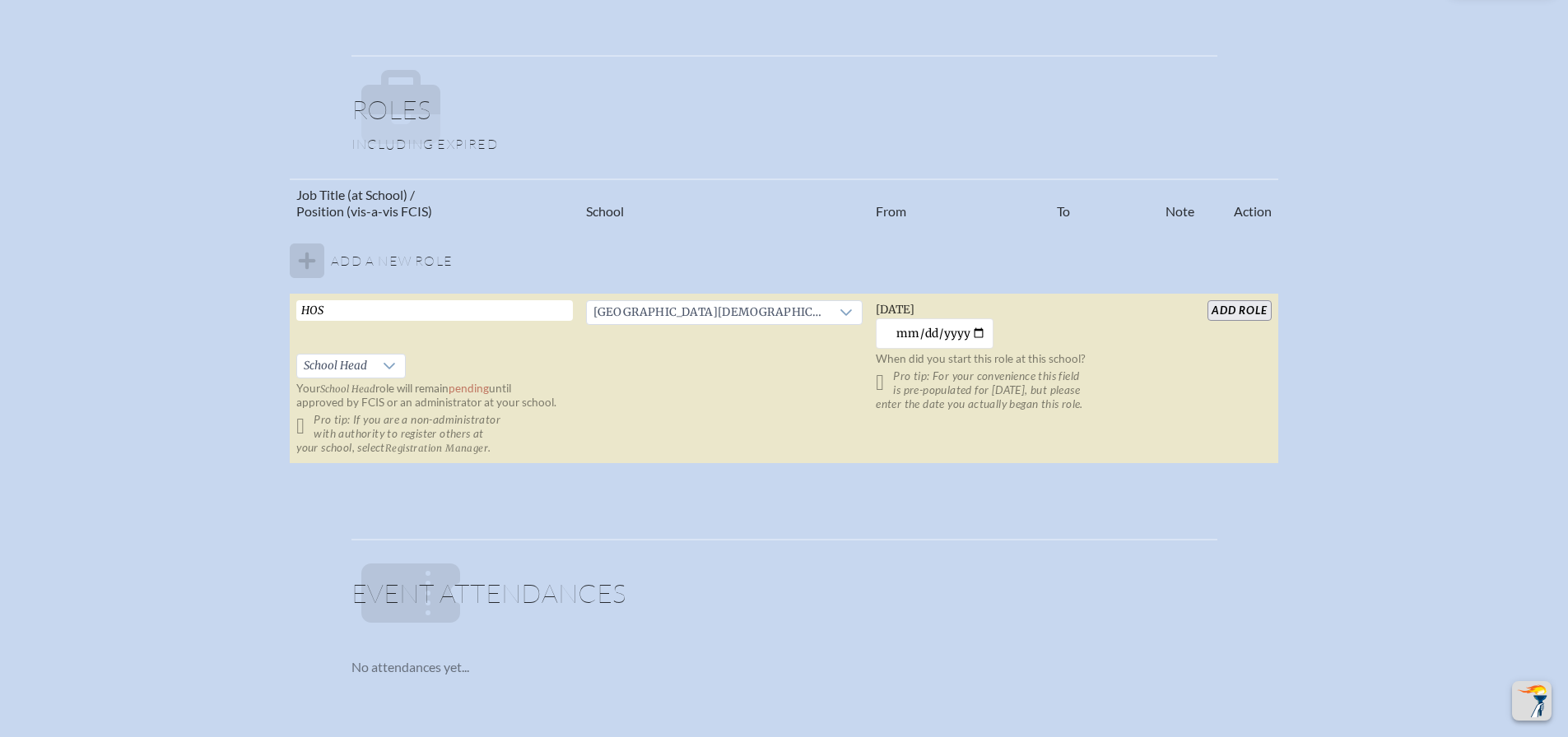
scroll to position [906, 0]
click at [1232, 318] on input "add Role" at bounding box center [1239, 312] width 64 height 21
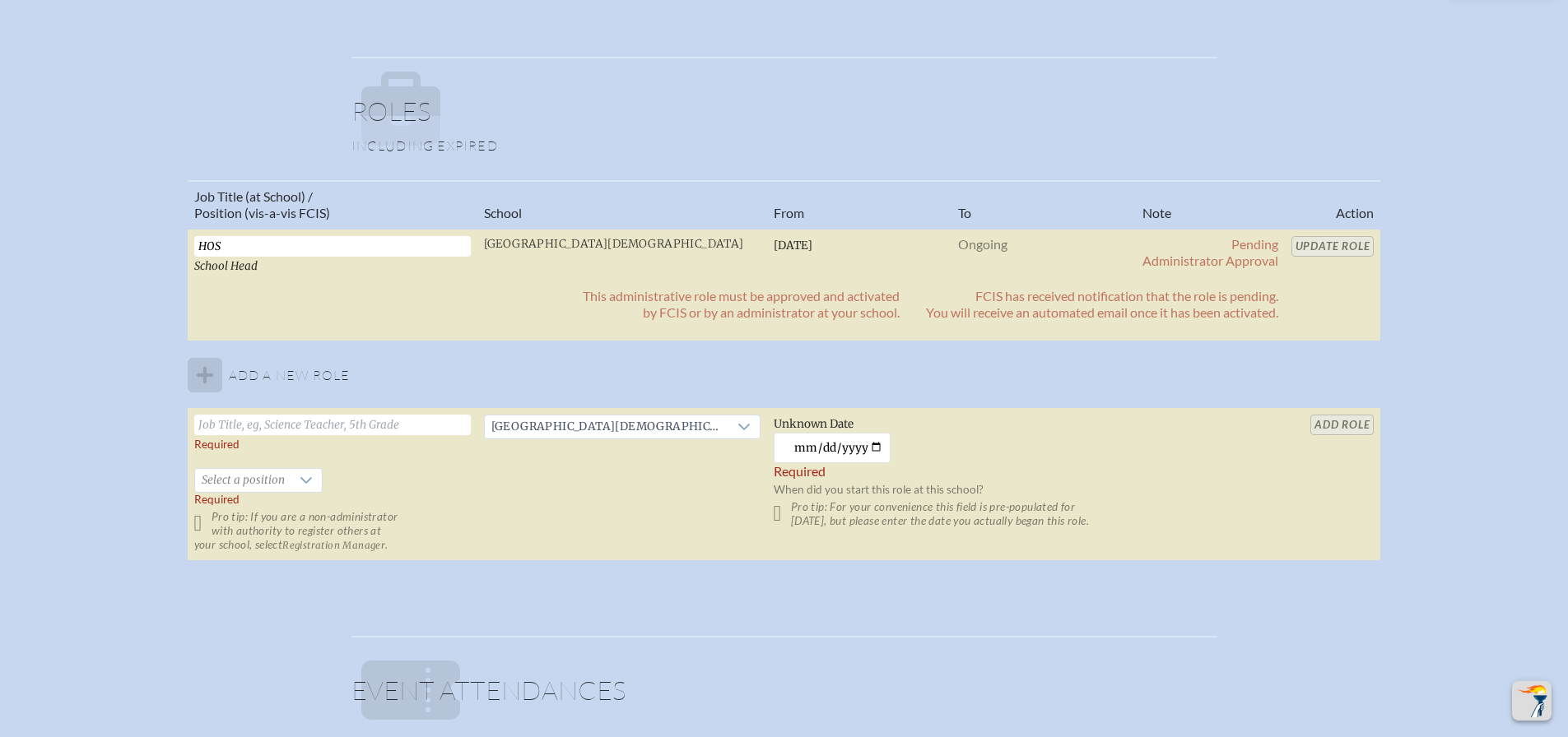
click at [1328, 245] on table "Job Title (at School) / Position (vis-a-vis FCIS) School From To Note Action HO…" at bounding box center [784, 370] width 1194 height 381
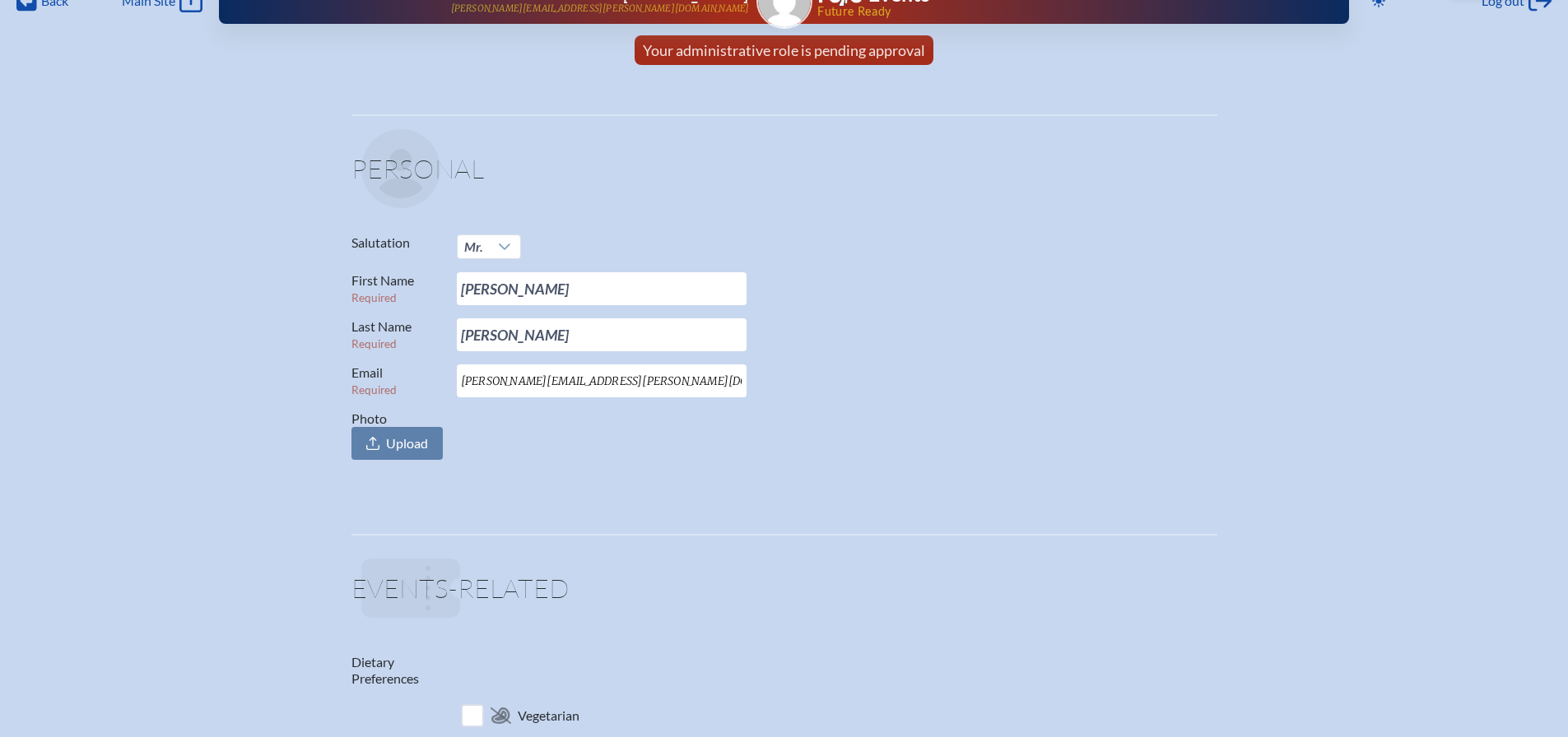
scroll to position [0, 0]
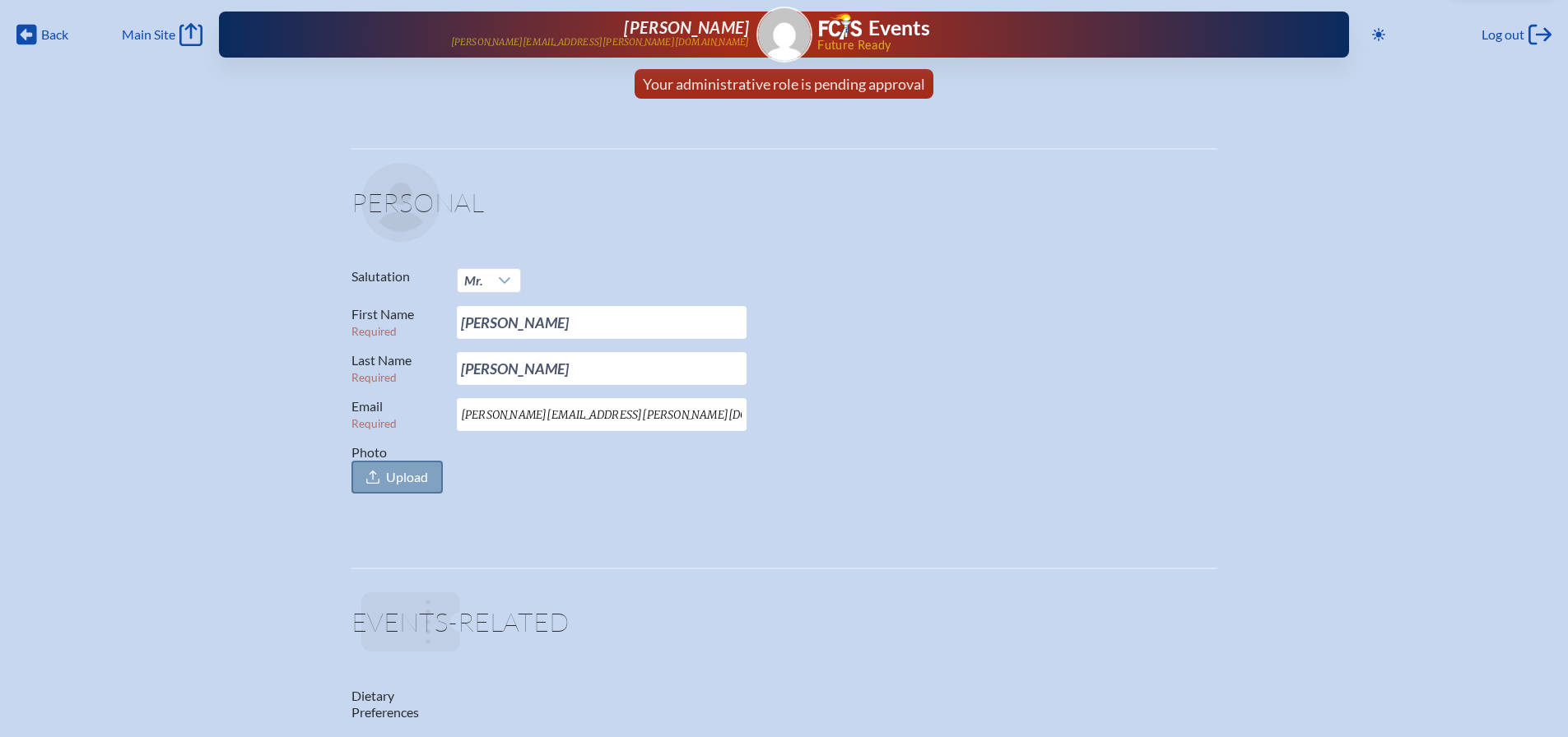
click at [404, 473] on span "Upload" at bounding box center [407, 477] width 42 height 17
click at [0, 0] on input "Photo Upload" at bounding box center [0, 0] width 0 height 0
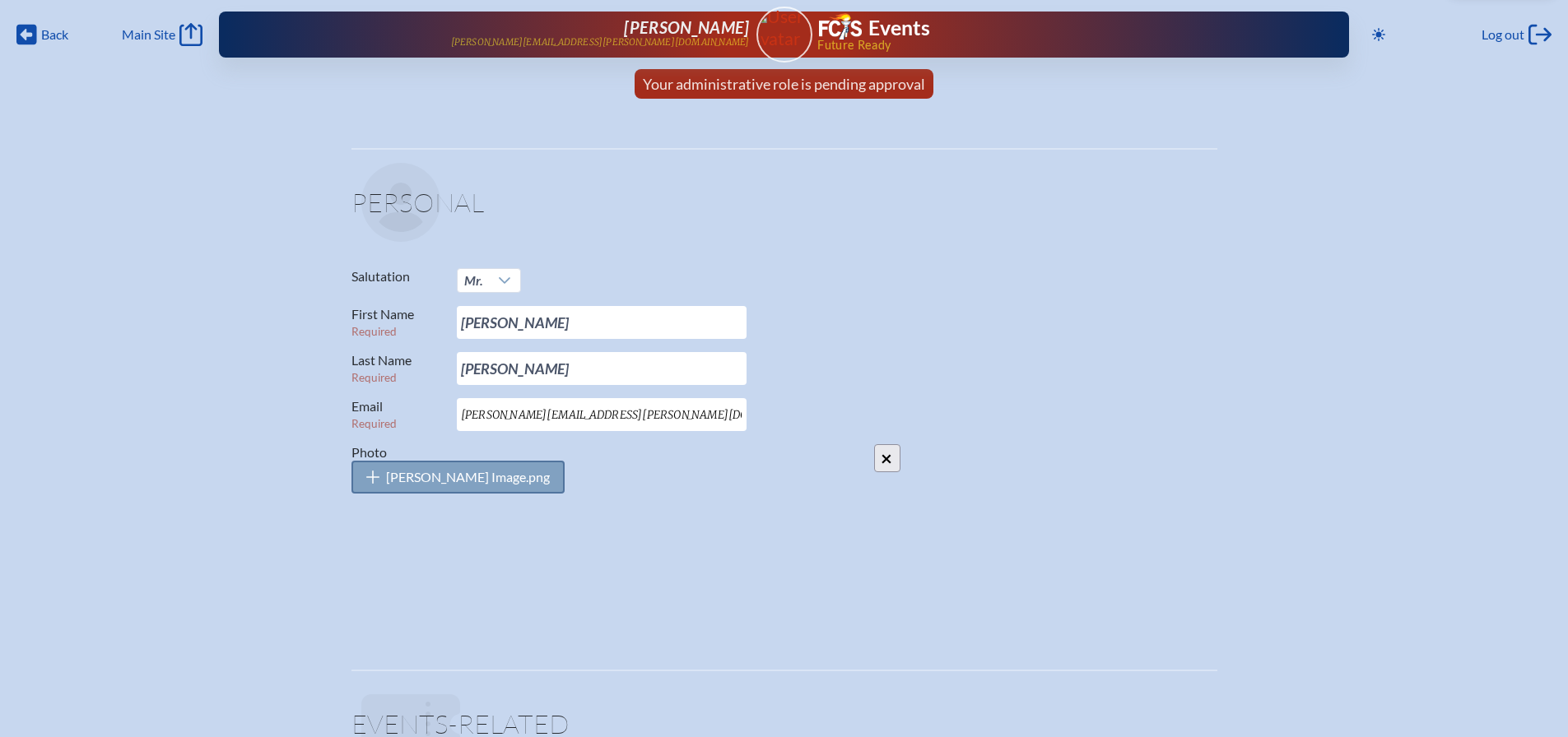
click at [411, 474] on span "[PERSON_NAME] Image.png" at bounding box center [468, 477] width 164 height 17
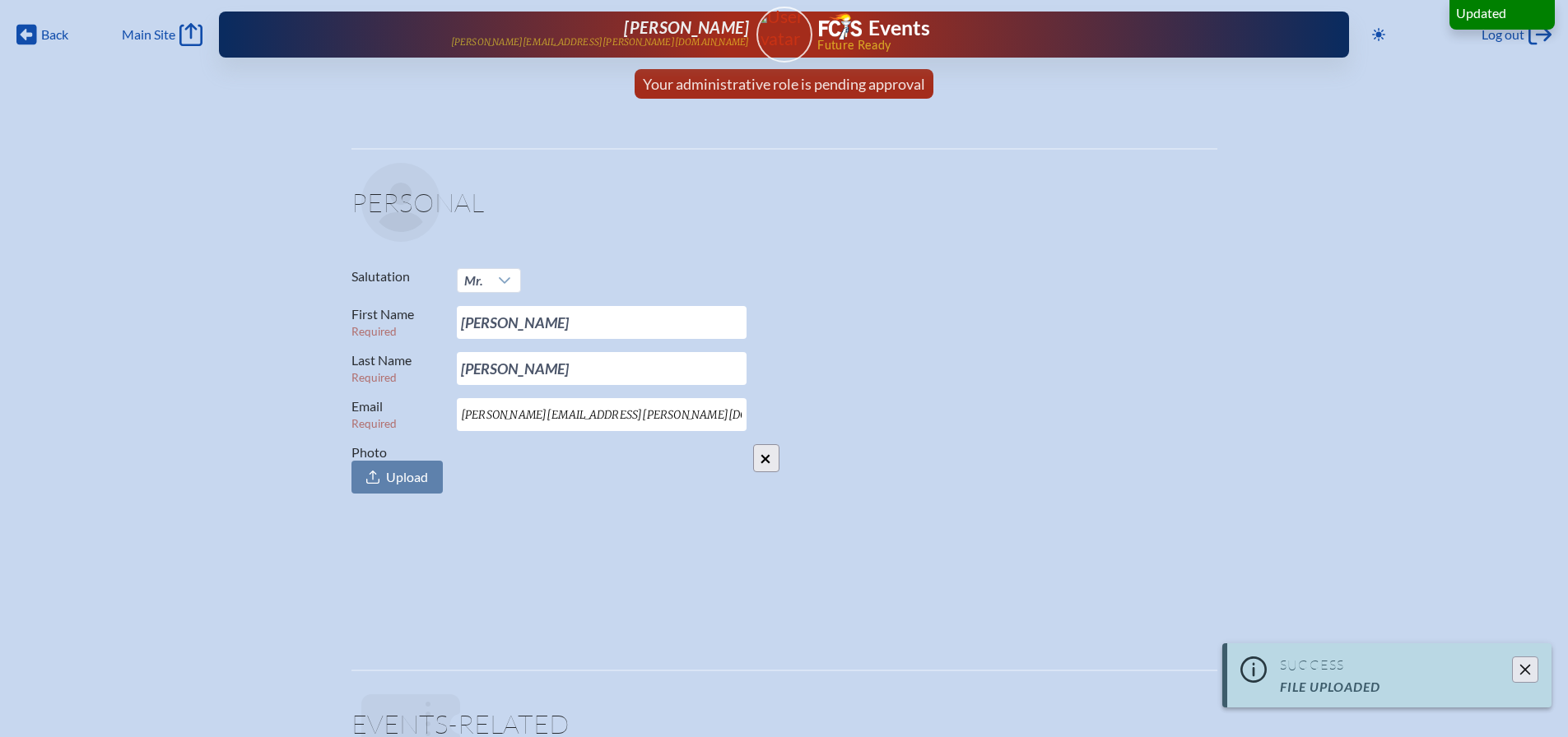
click at [760, 460] on input "×" at bounding box center [766, 458] width 27 height 28
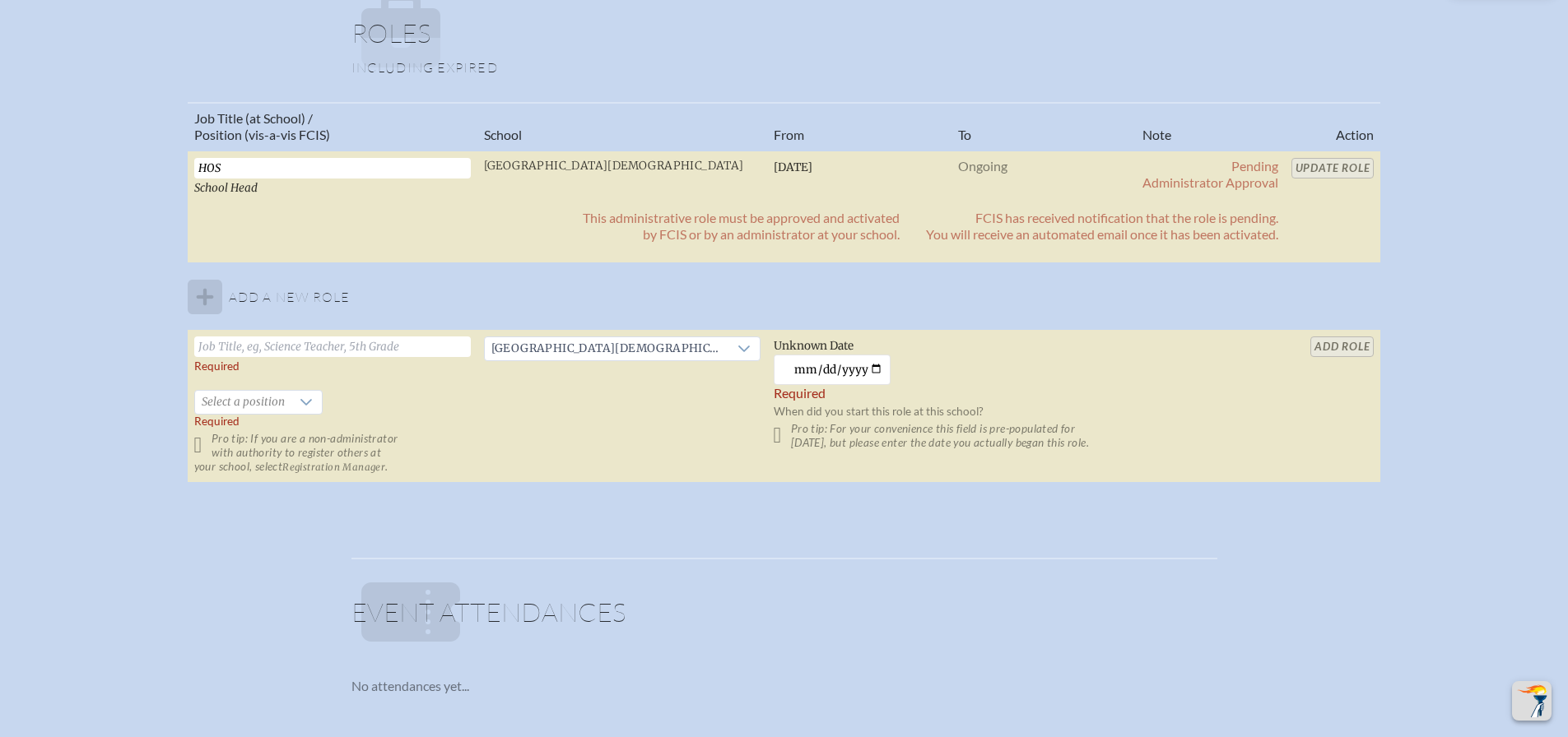
scroll to position [987, 0]
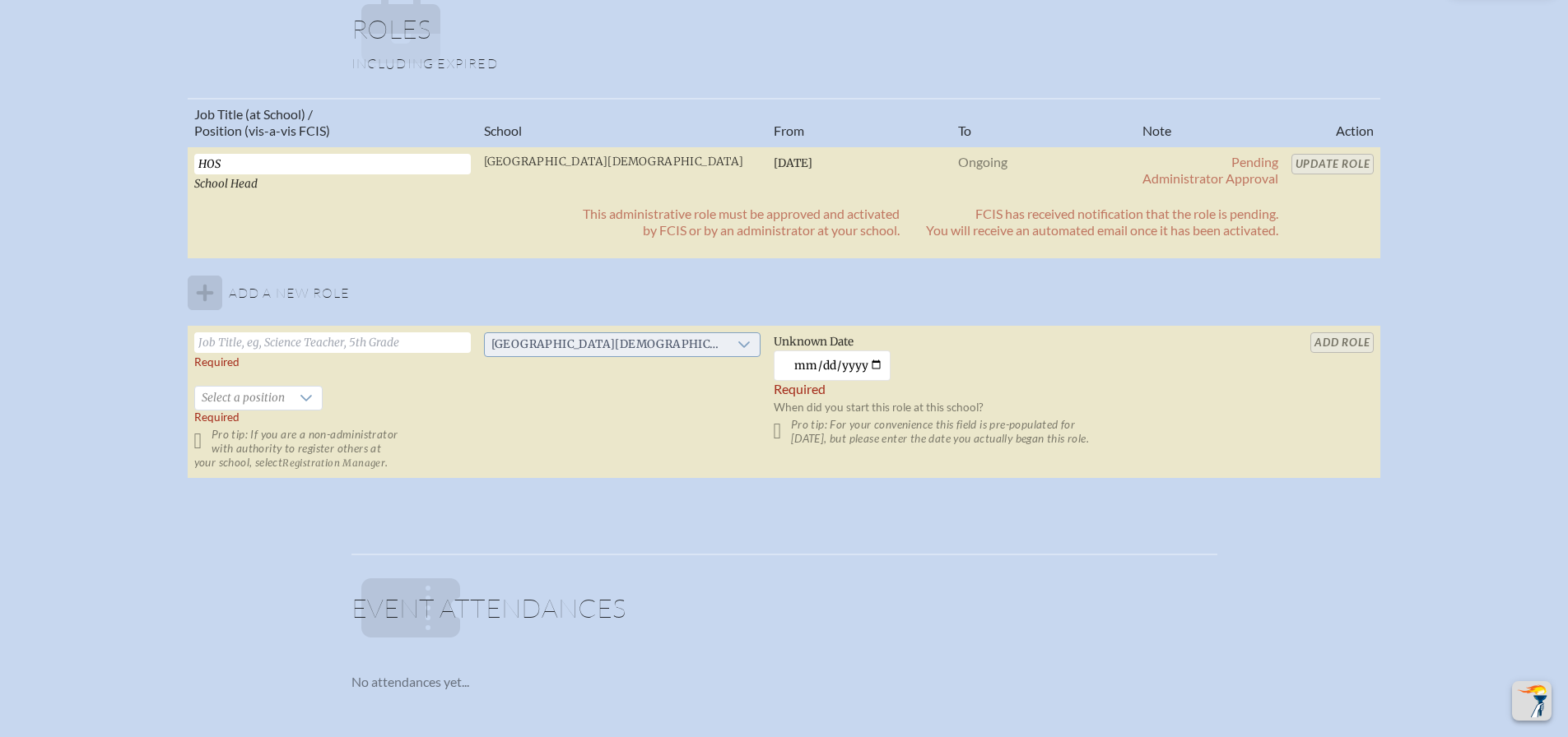
click at [737, 344] on icon at bounding box center [743, 345] width 13 height 13
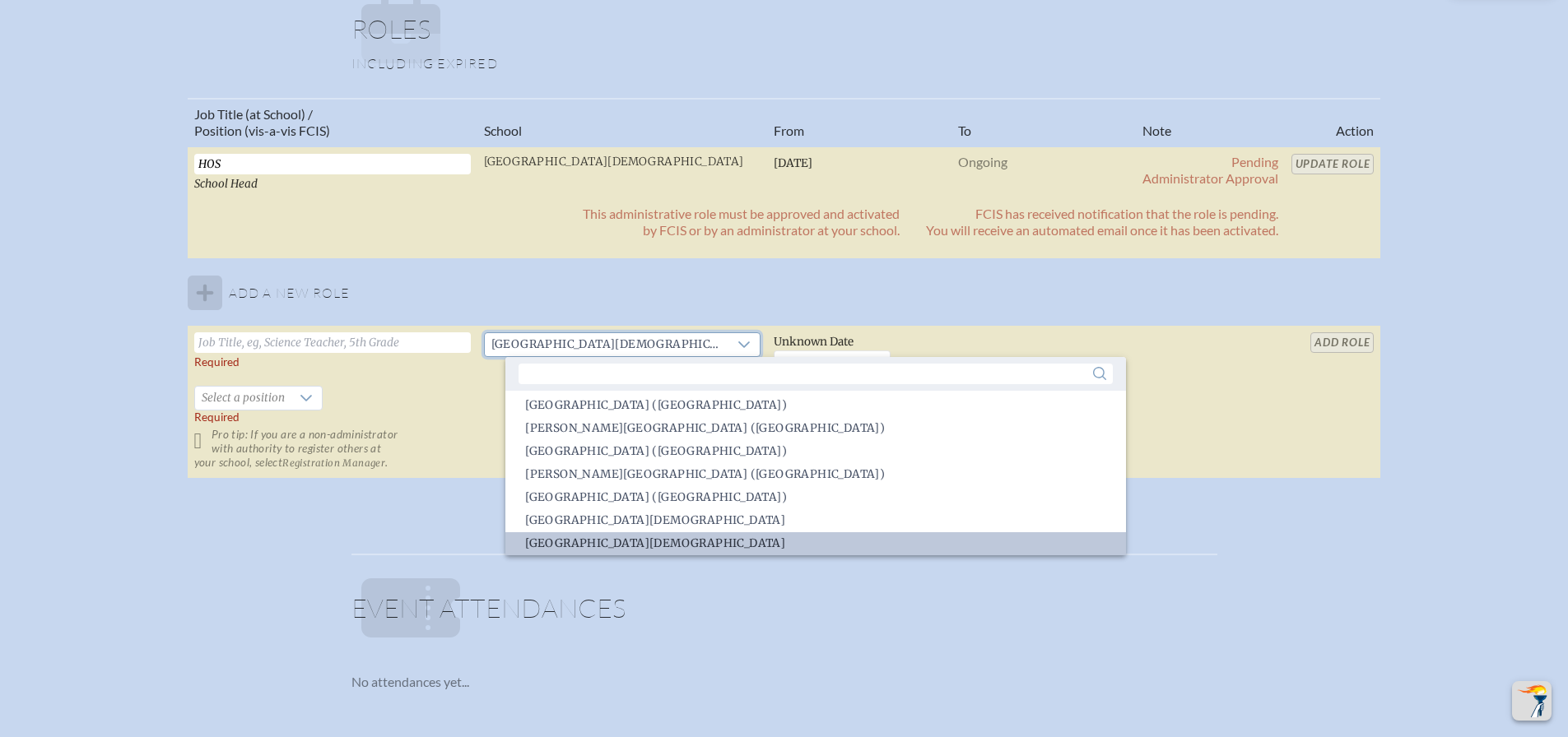
scroll to position [2196, 0]
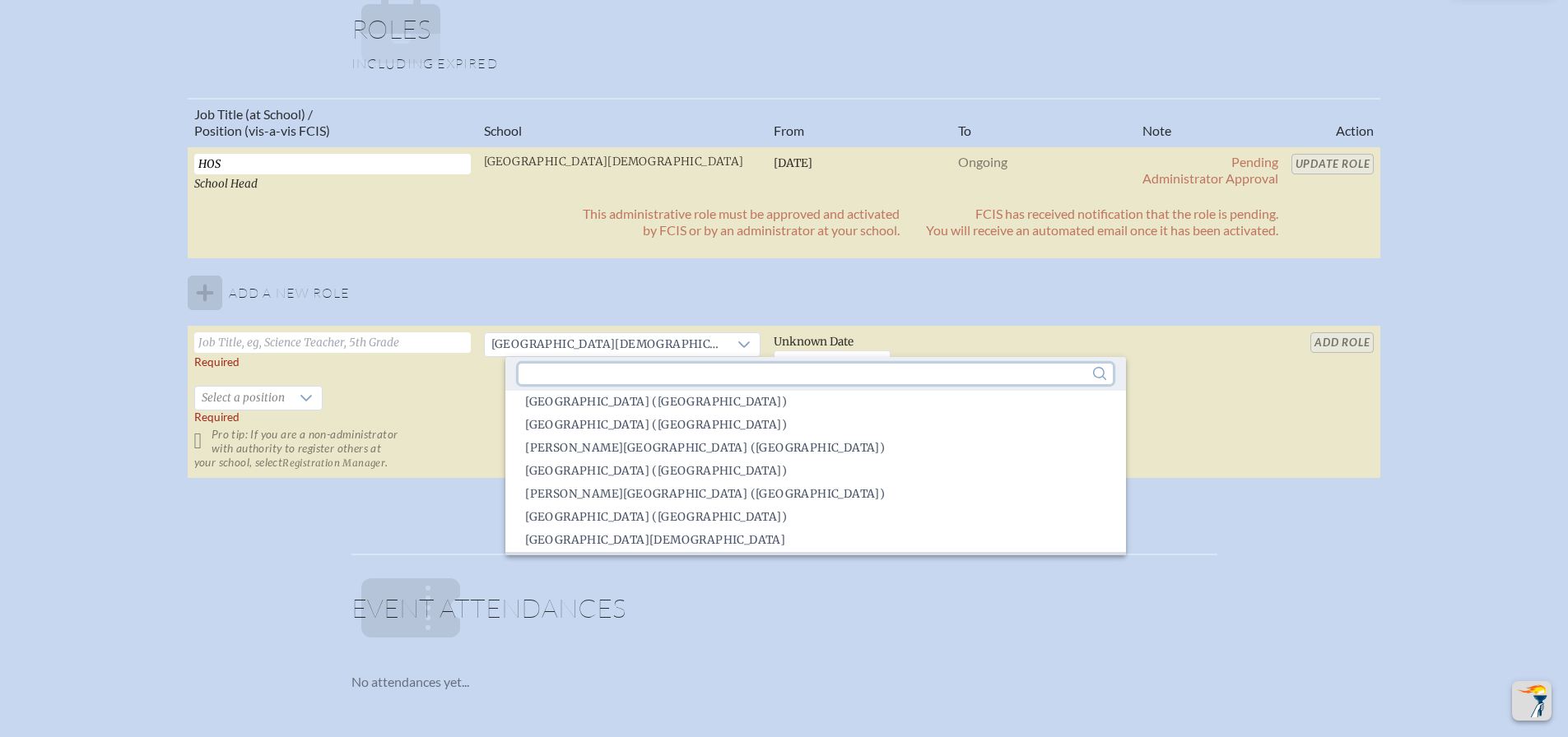
click at [962, 373] on input "text" at bounding box center [814, 373] width 593 height 21
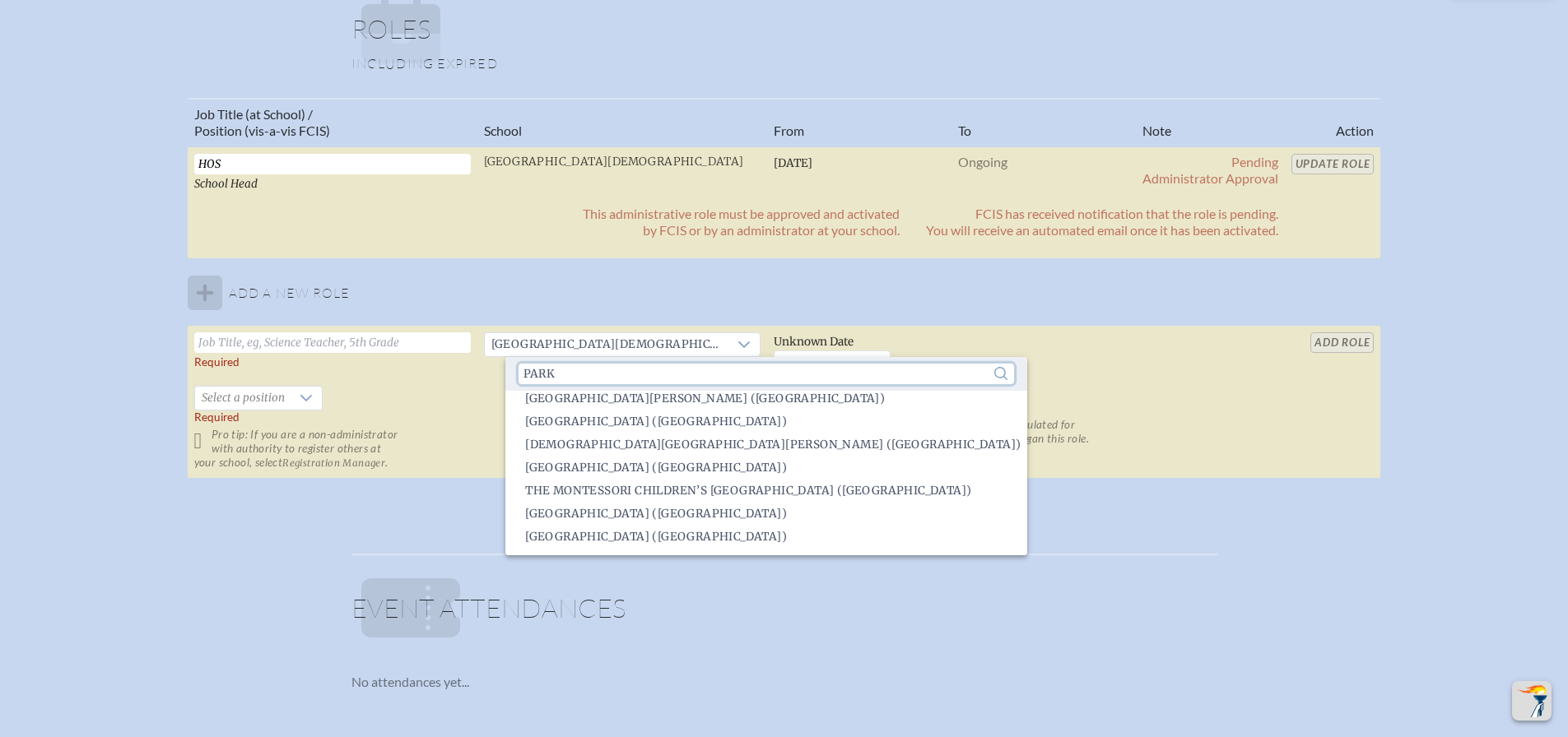
scroll to position [79, 0]
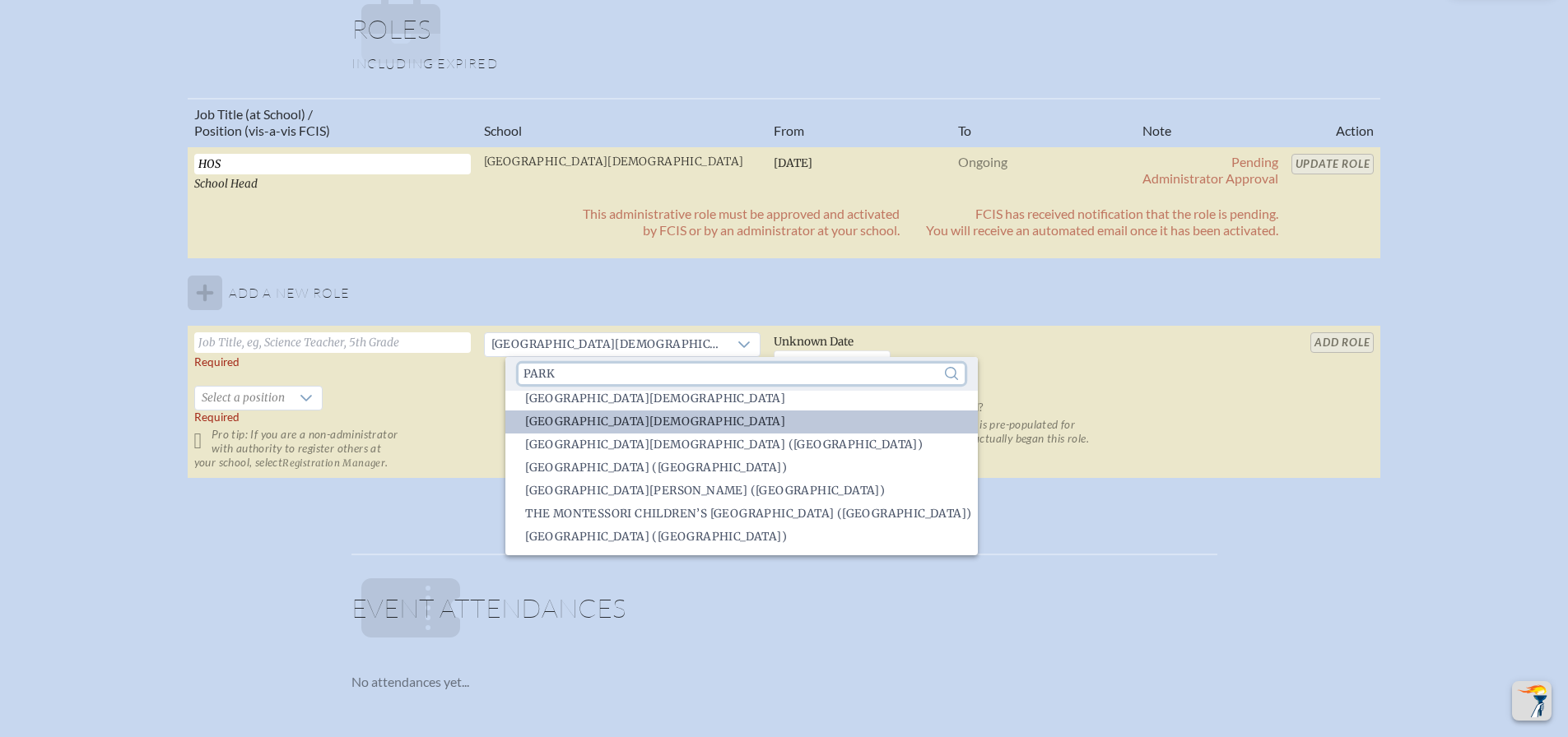
type input "Park"
click at [683, 412] on li "[GEOGRAPHIC_DATA][DEMOGRAPHIC_DATA]" at bounding box center [742, 422] width 473 height 23
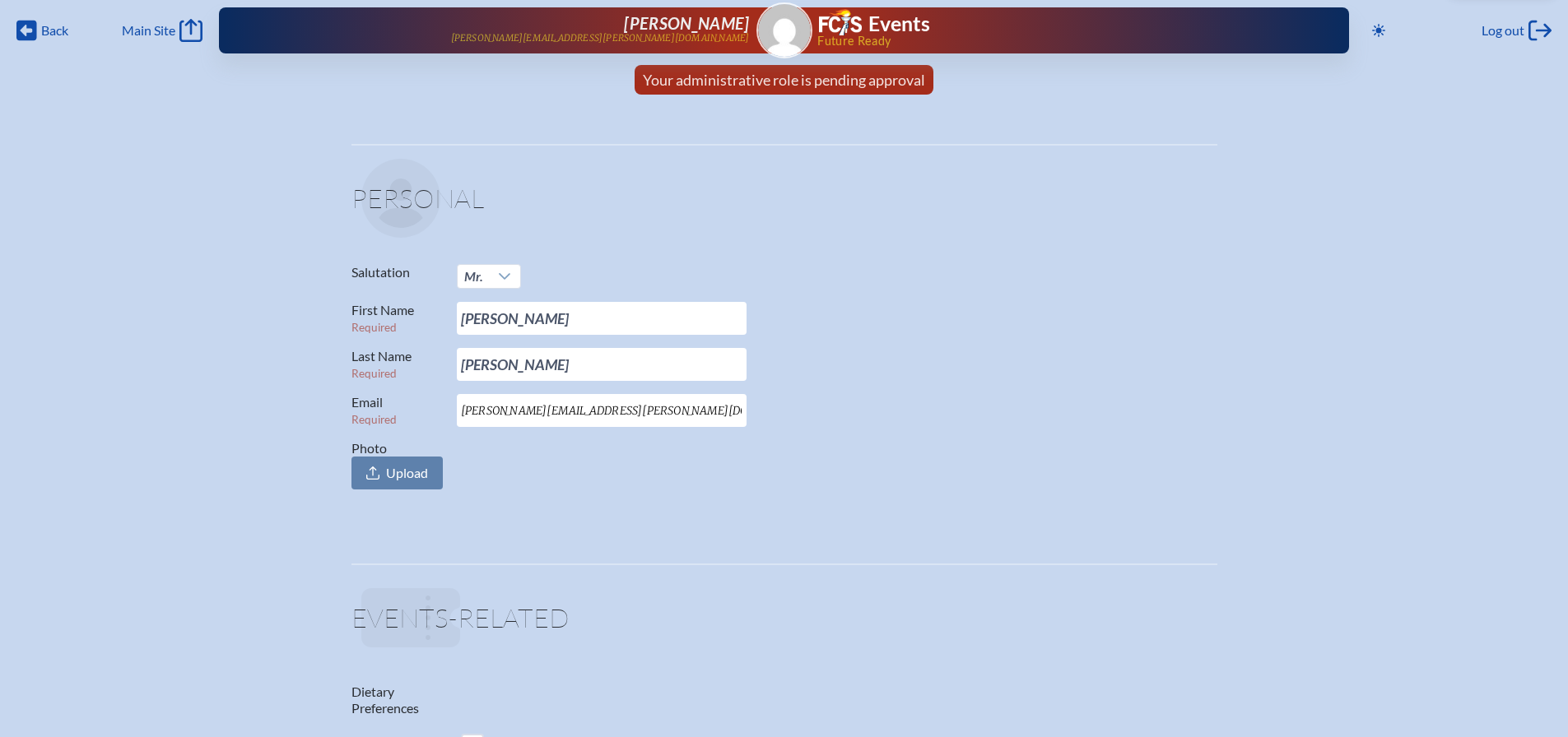
scroll to position [0, 0]
